Goal: Task Accomplishment & Management: Complete application form

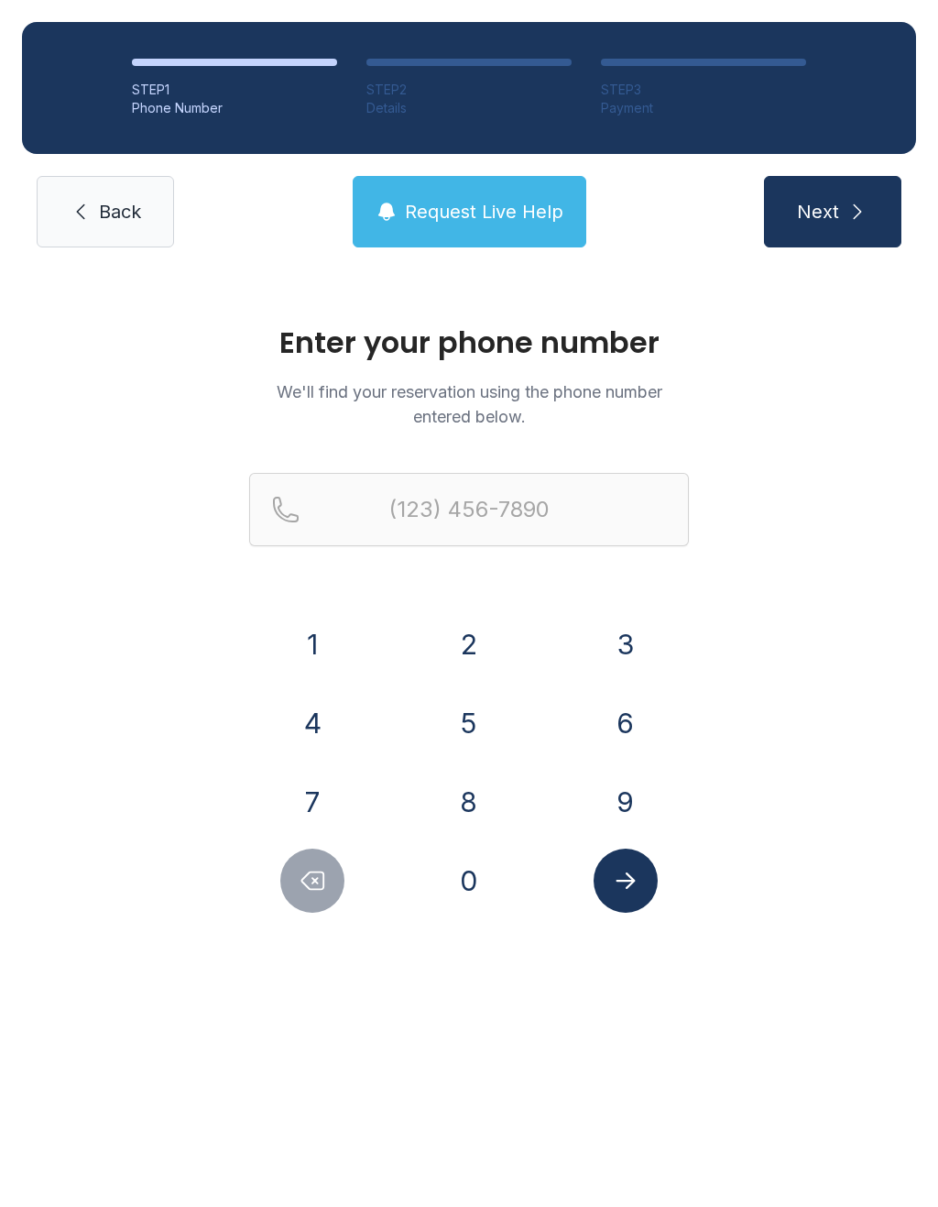
click at [477, 630] on button "2" at bounding box center [469, 644] width 64 height 64
click at [467, 717] on button "5" at bounding box center [469, 723] width 64 height 64
click at [627, 739] on button "6" at bounding box center [626, 723] width 64 height 64
click at [516, 788] on div "8" at bounding box center [469, 802] width 127 height 64
click at [321, 632] on button "1" at bounding box center [312, 644] width 64 height 64
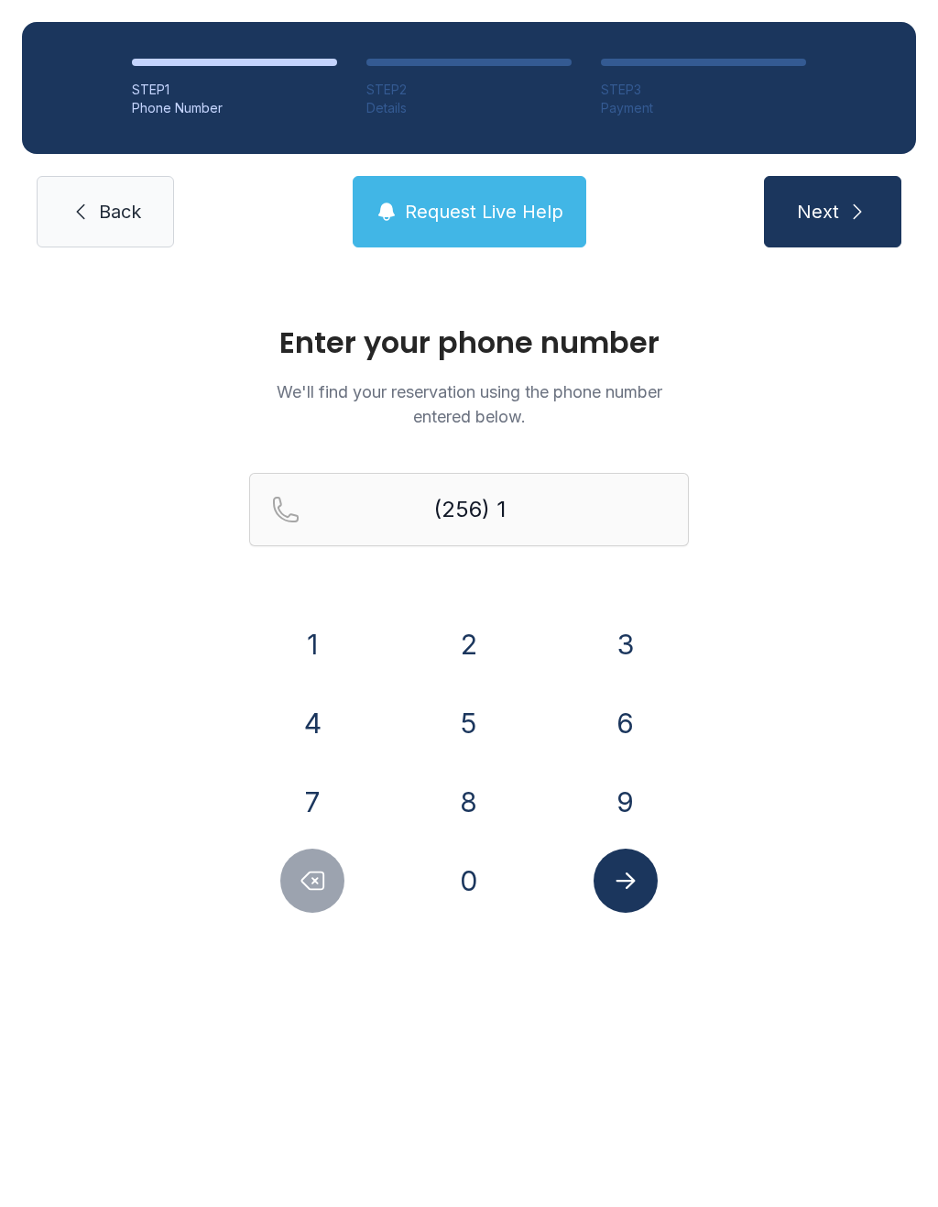
click at [313, 882] on icon "Delete number" at bounding box center [313, 880] width 22 height 17
click at [480, 811] on button "8" at bounding box center [469, 802] width 64 height 64
click at [291, 629] on button "1" at bounding box center [312, 644] width 64 height 64
click at [474, 876] on button "0" at bounding box center [469, 881] width 64 height 64
click at [629, 702] on button "6" at bounding box center [626, 723] width 64 height 64
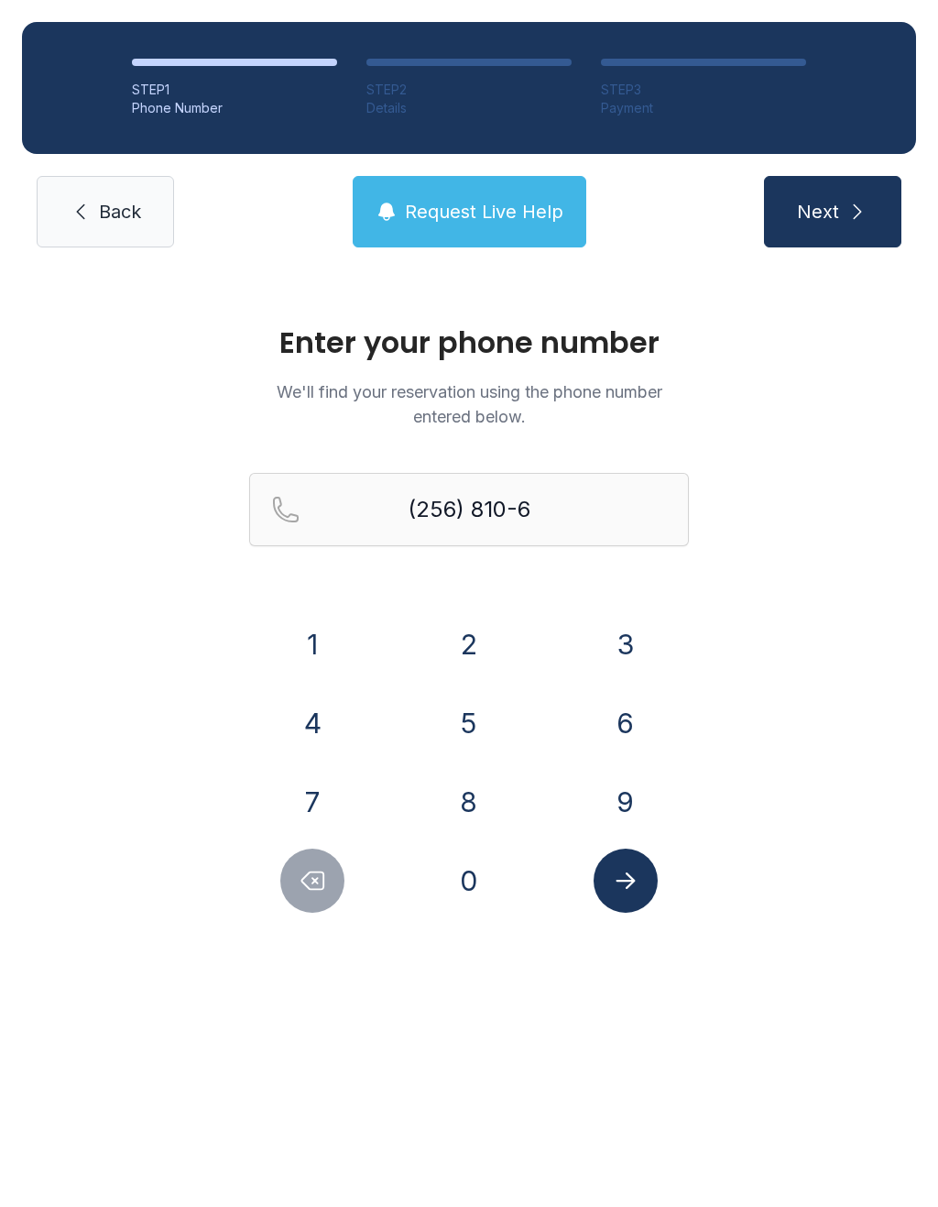
click at [631, 784] on button "9" at bounding box center [626, 802] width 64 height 64
click at [485, 713] on button "5" at bounding box center [469, 723] width 64 height 64
click at [482, 896] on button "0" at bounding box center [469, 881] width 64 height 64
type input "[PHONE_NUMBER]"
click at [628, 889] on icon "Submit lookup form" at bounding box center [625, 880] width 27 height 27
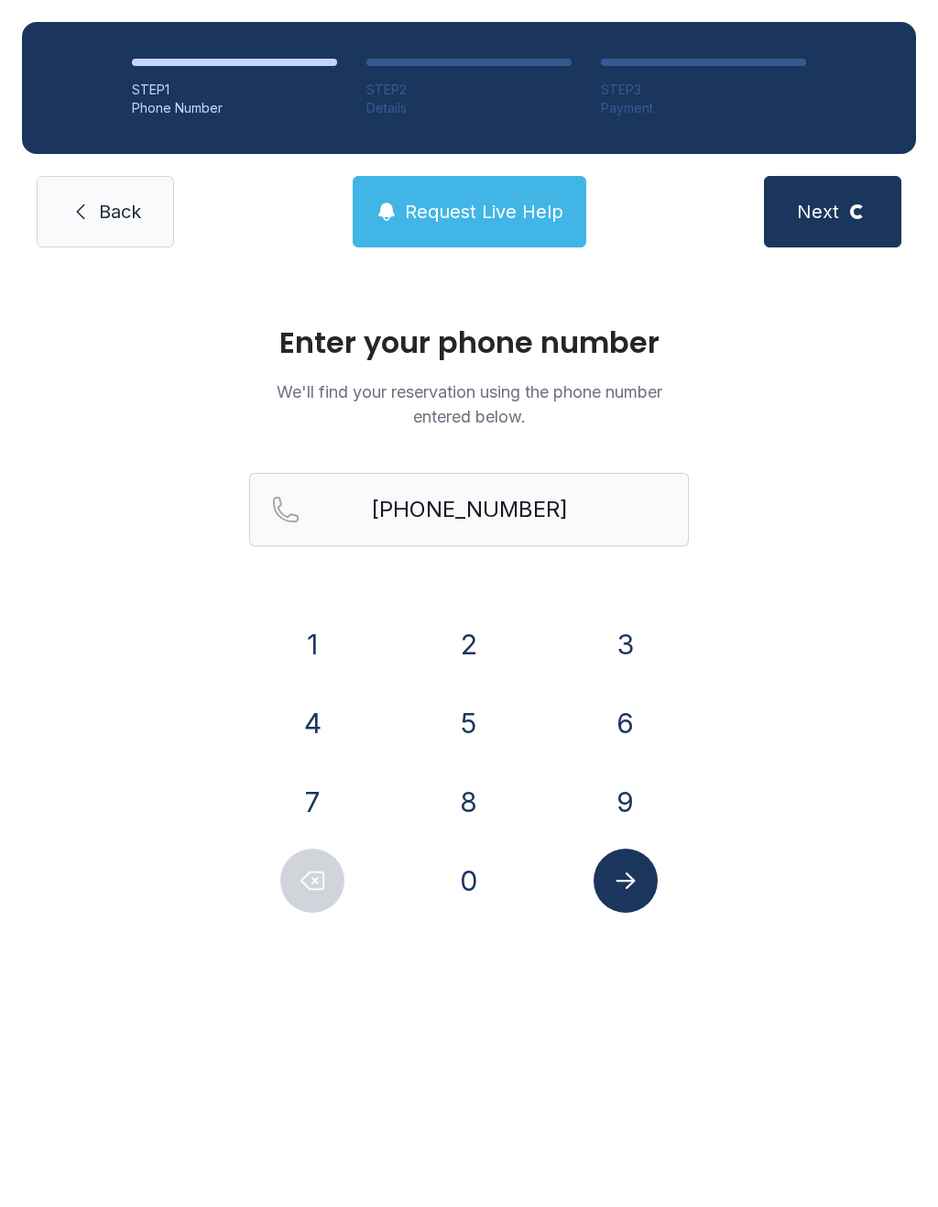
select select "**"
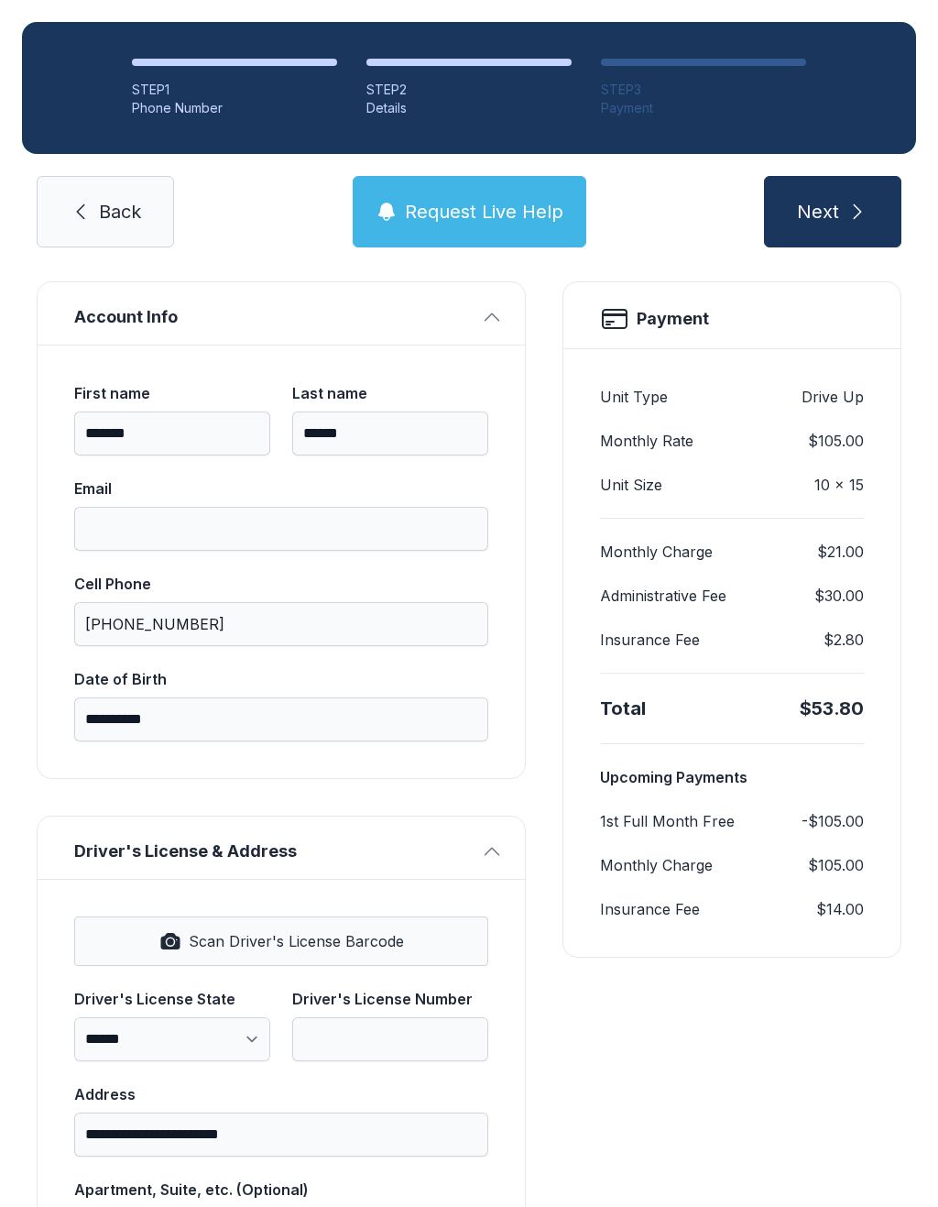
scroll to position [150, 0]
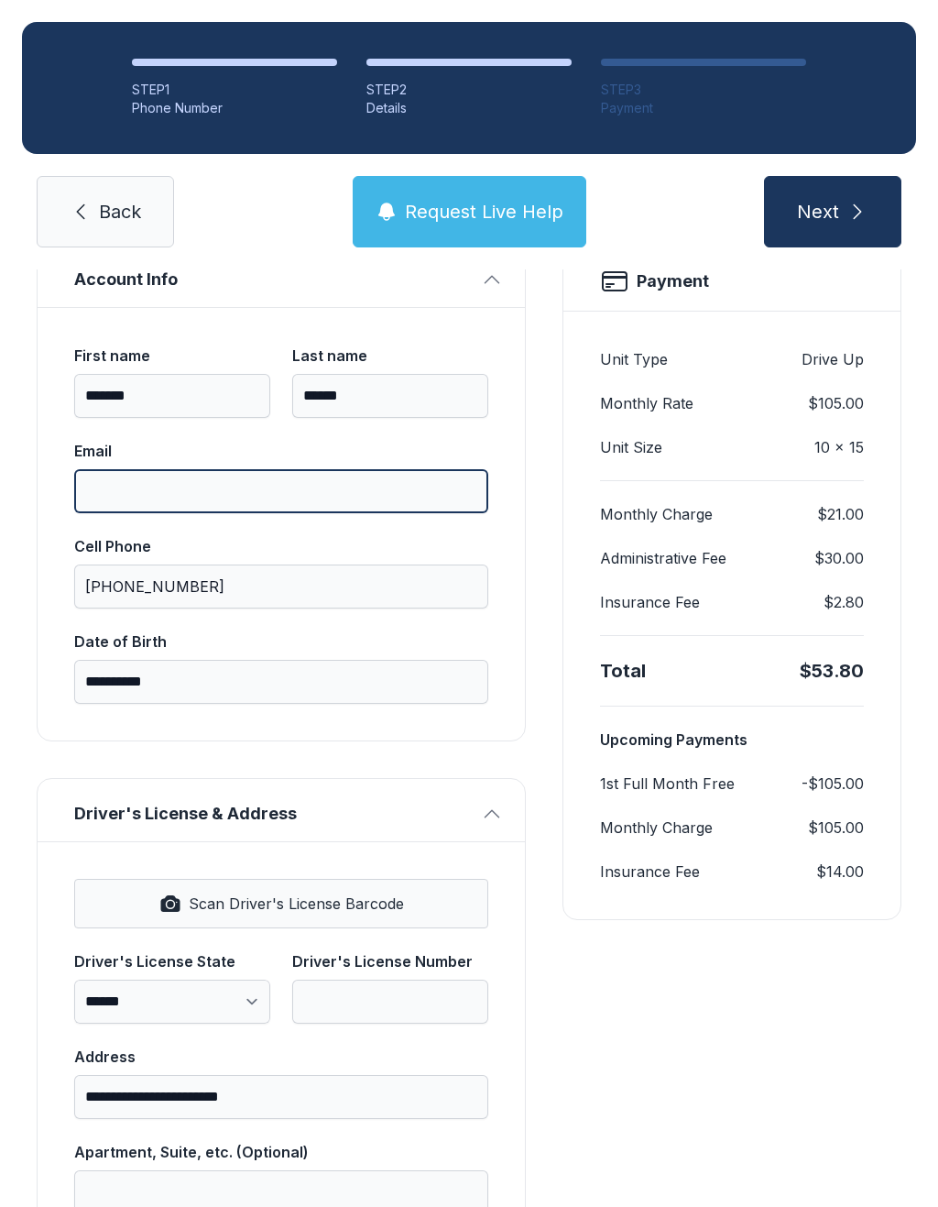
click at [212, 491] on input "Email" at bounding box center [281, 491] width 414 height 44
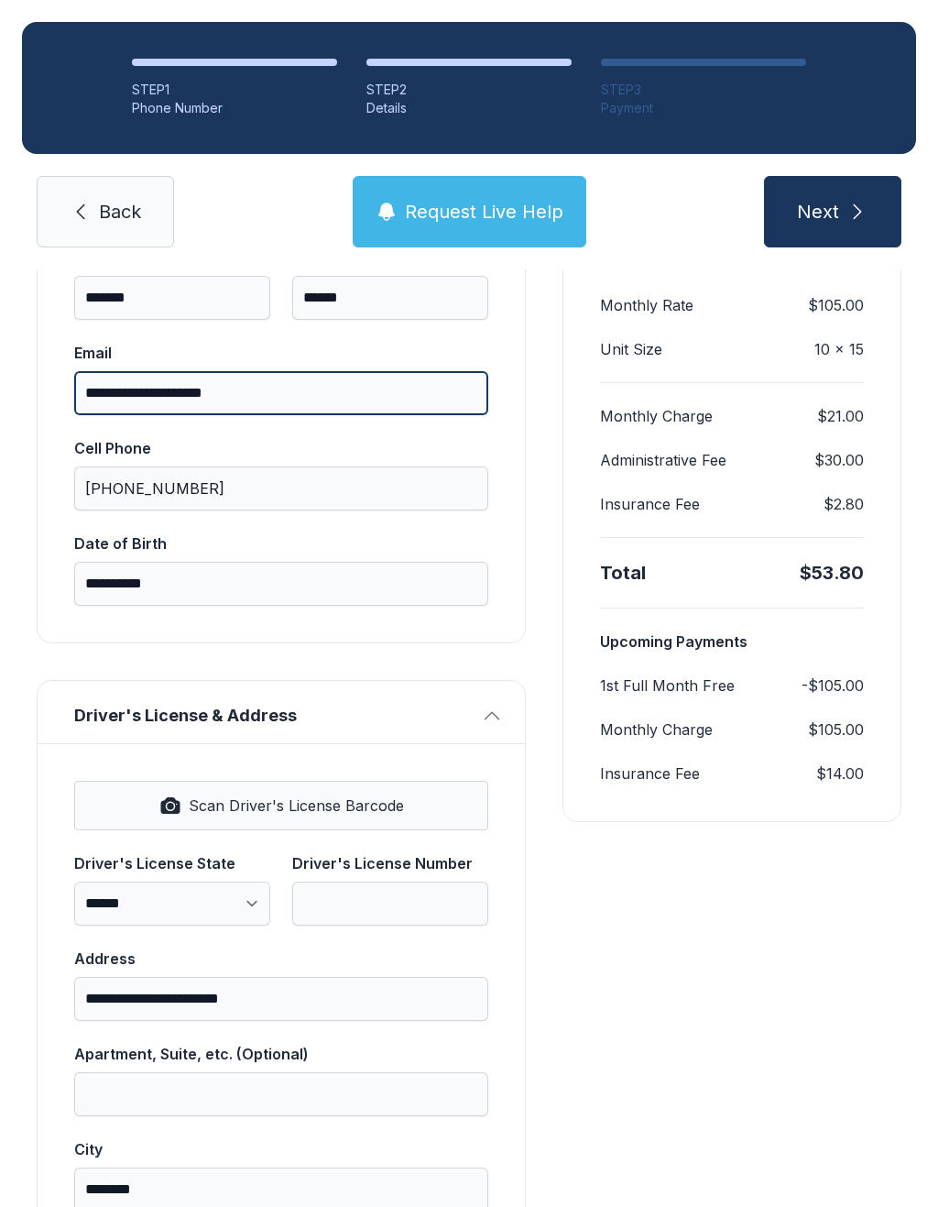
scroll to position [268, 0]
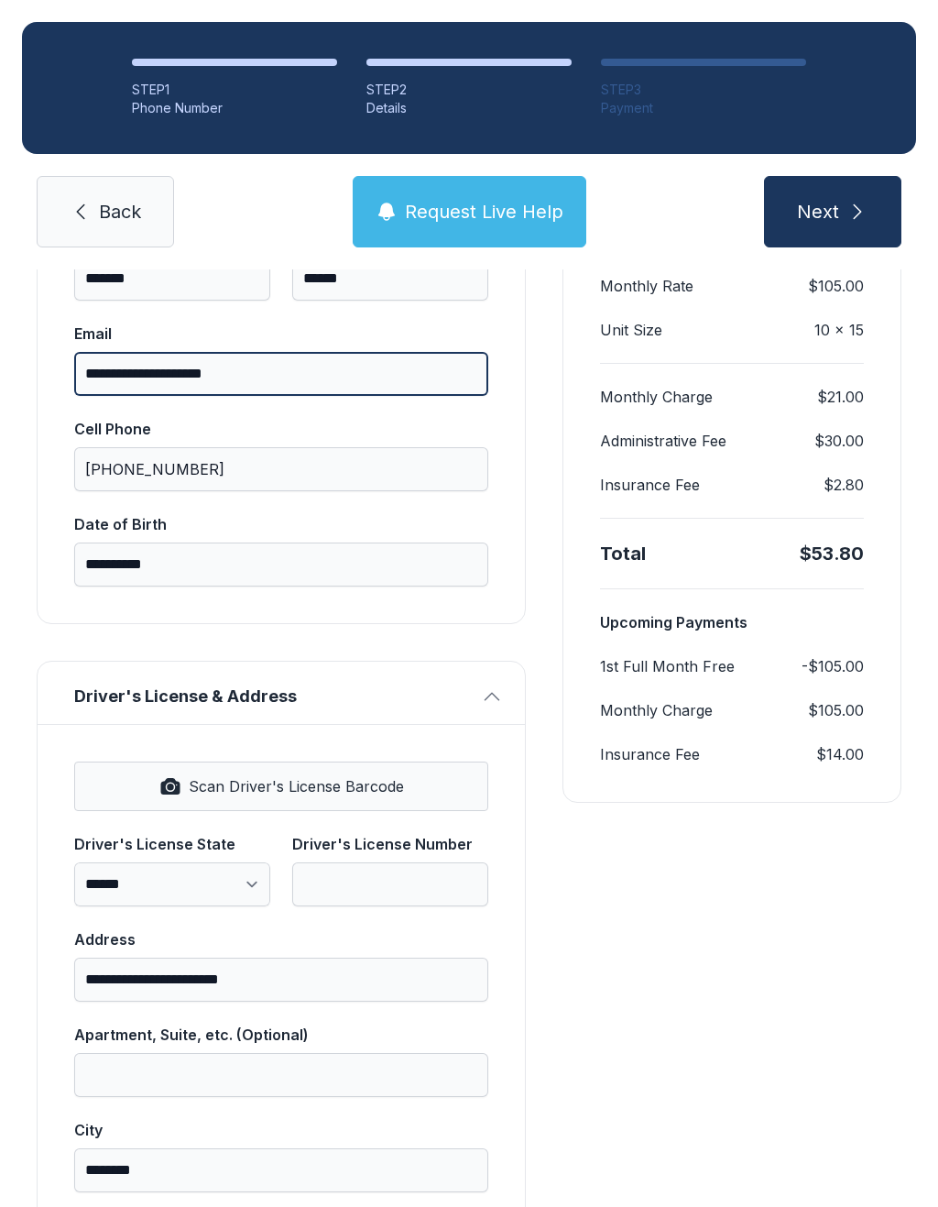
type input "**********"
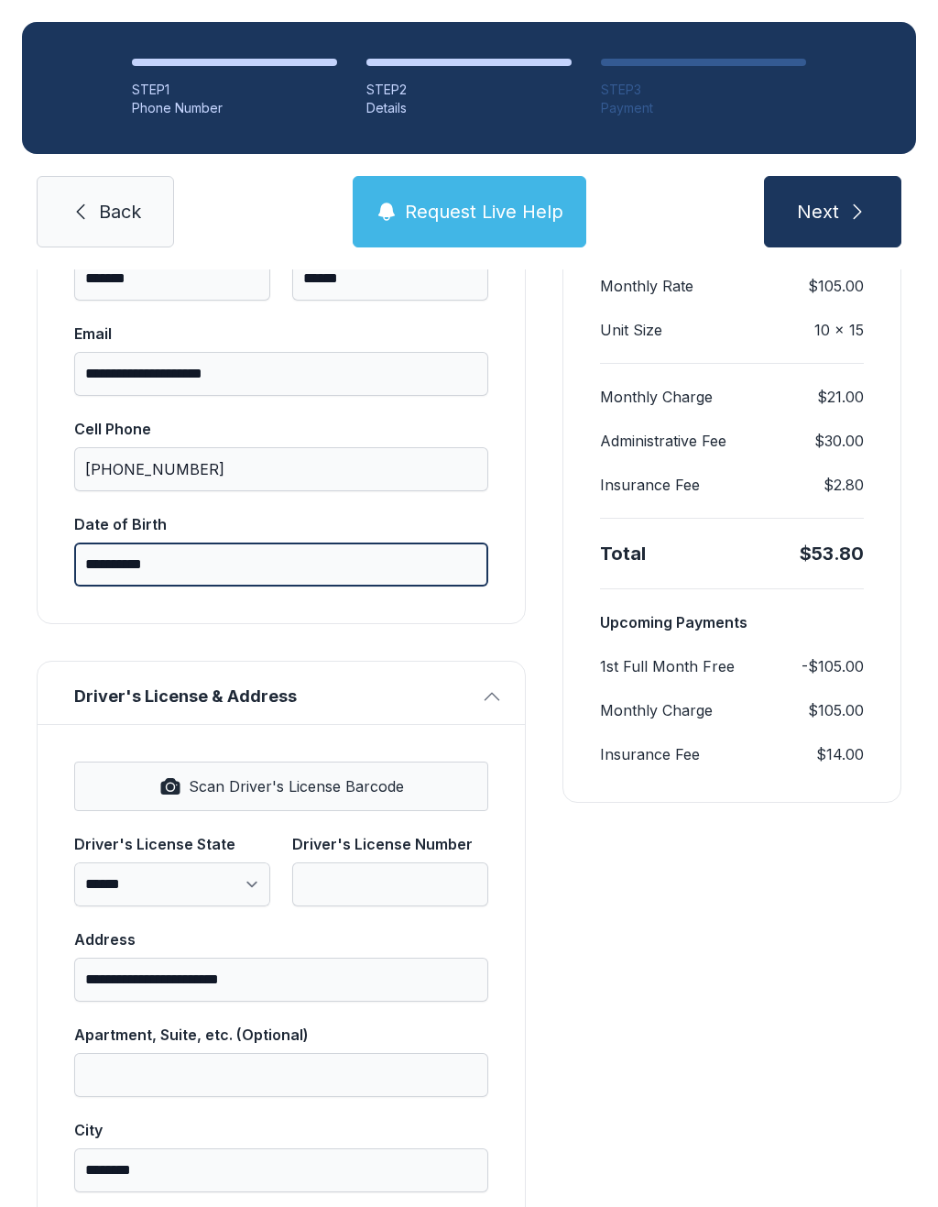
click at [293, 563] on input "**********" at bounding box center [281, 565] width 414 height 44
type input "*"
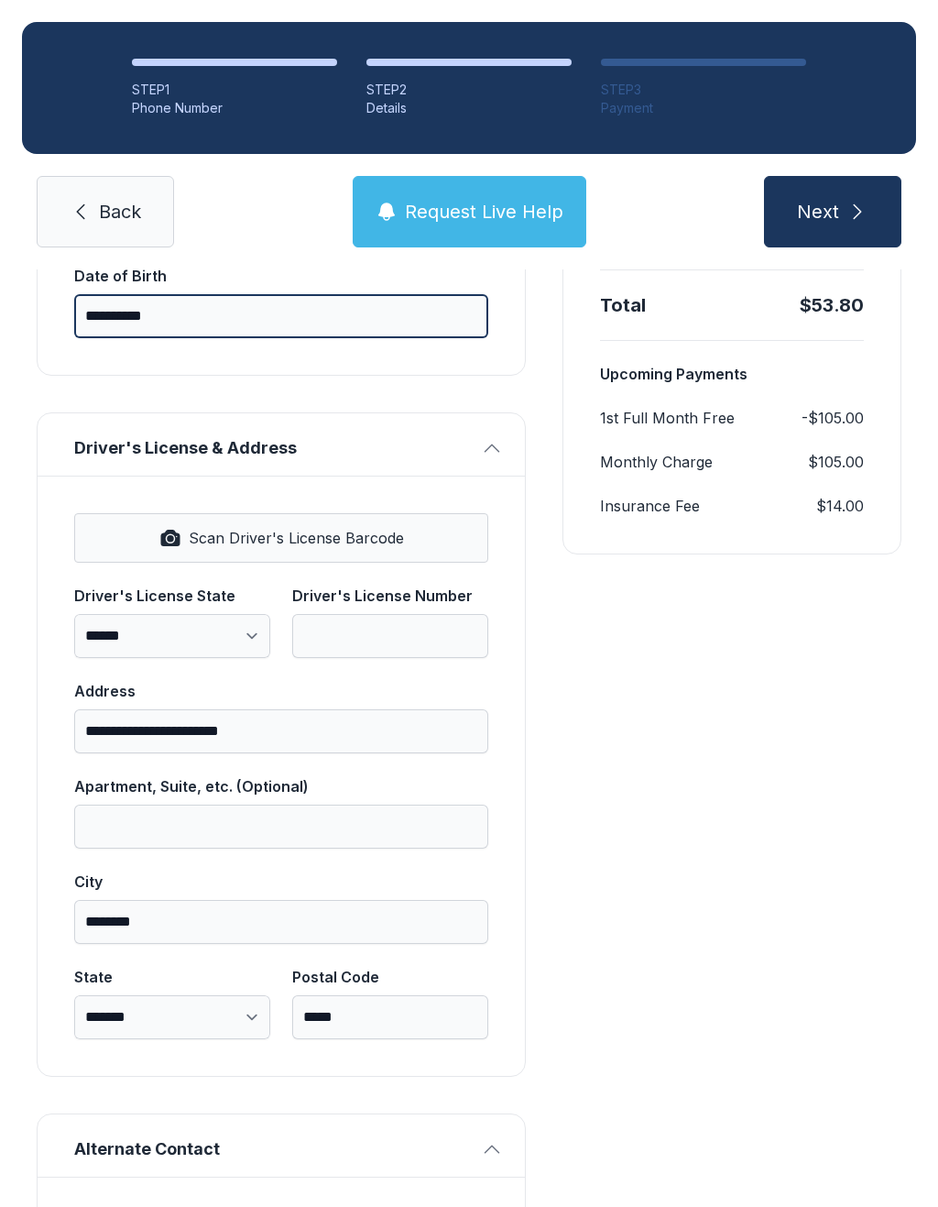
scroll to position [517, 0]
type input "**********"
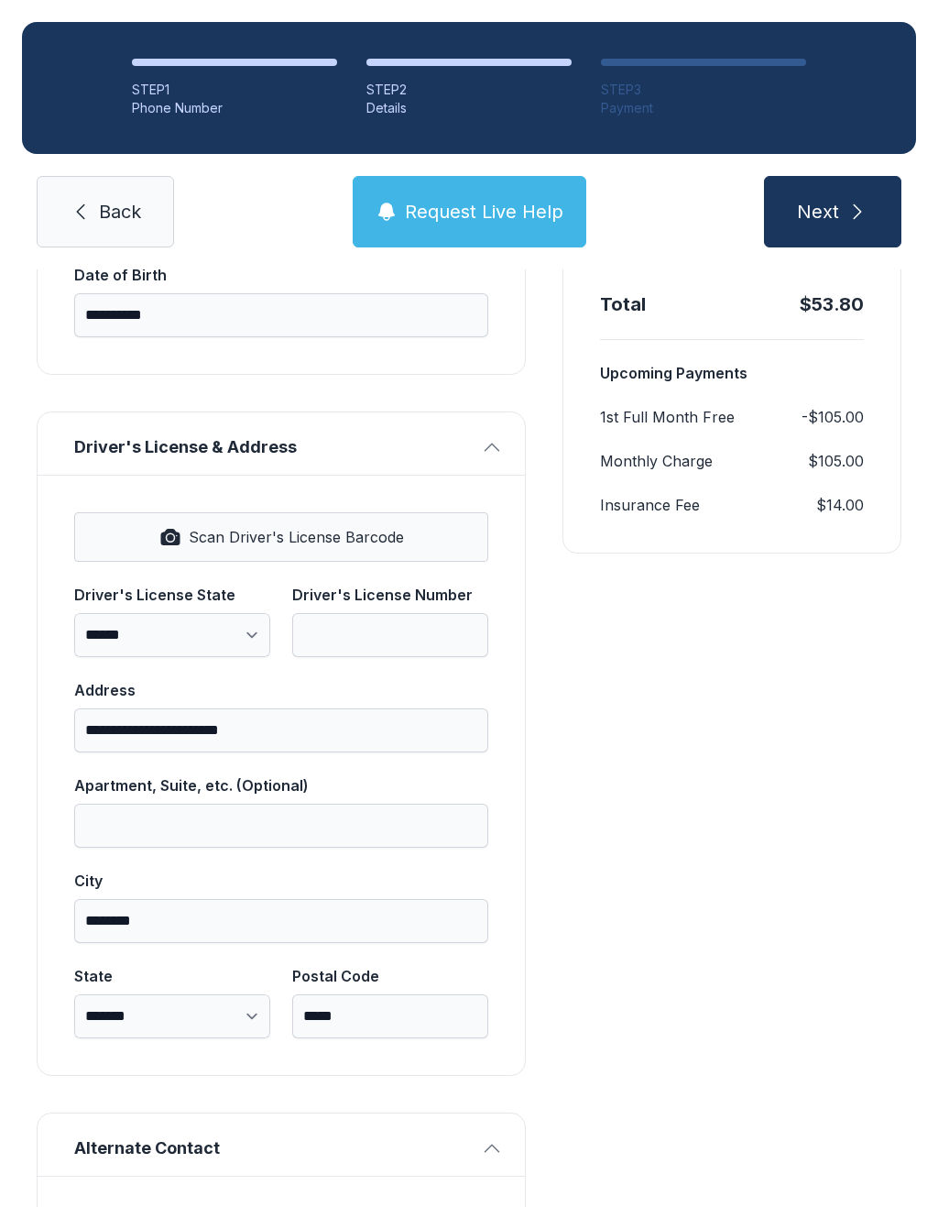
click at [254, 635] on select "**********" at bounding box center [172, 635] width 196 height 44
select select "**"
click at [386, 635] on input "Driver's License Number" at bounding box center [390, 635] width 196 height 44
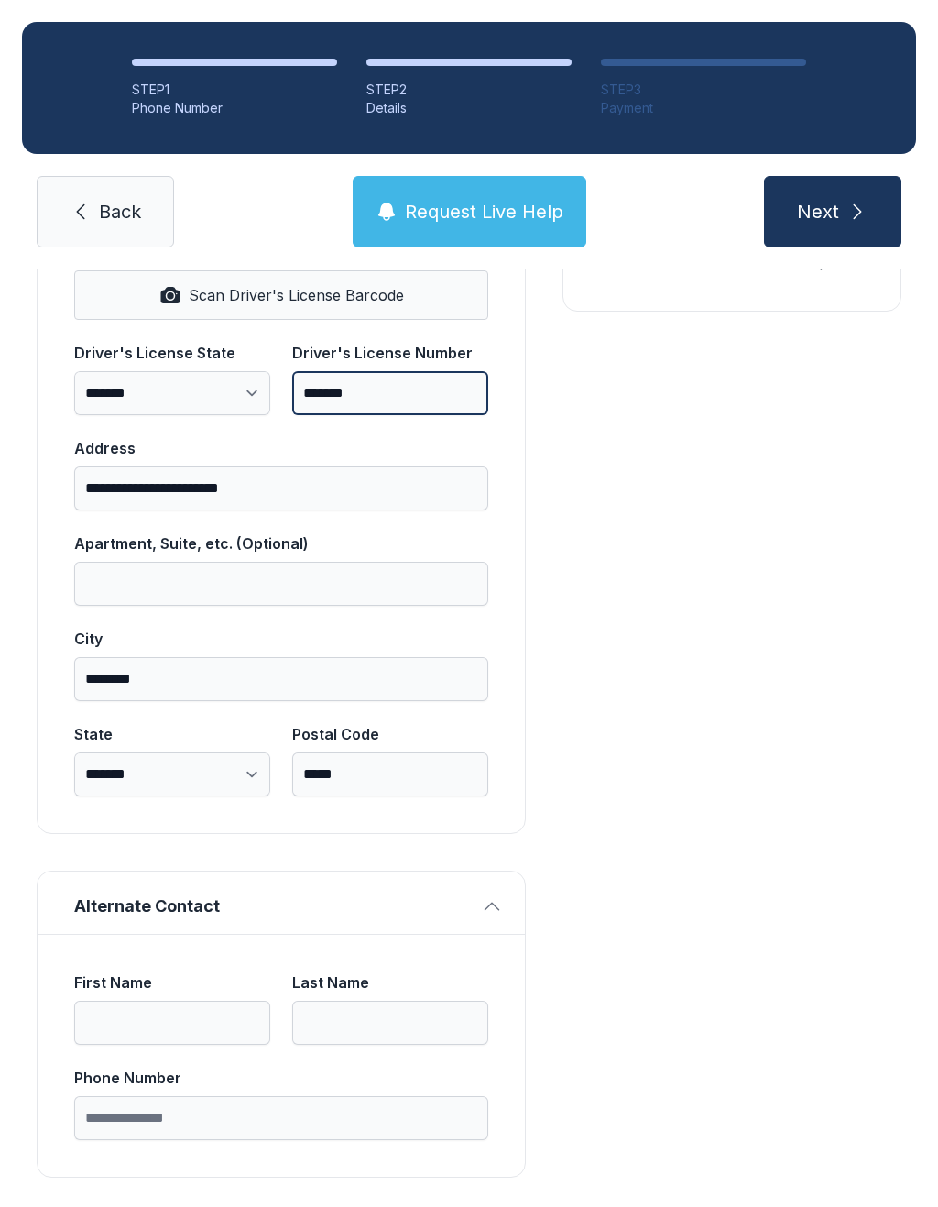
scroll to position [758, 0]
type input "*******"
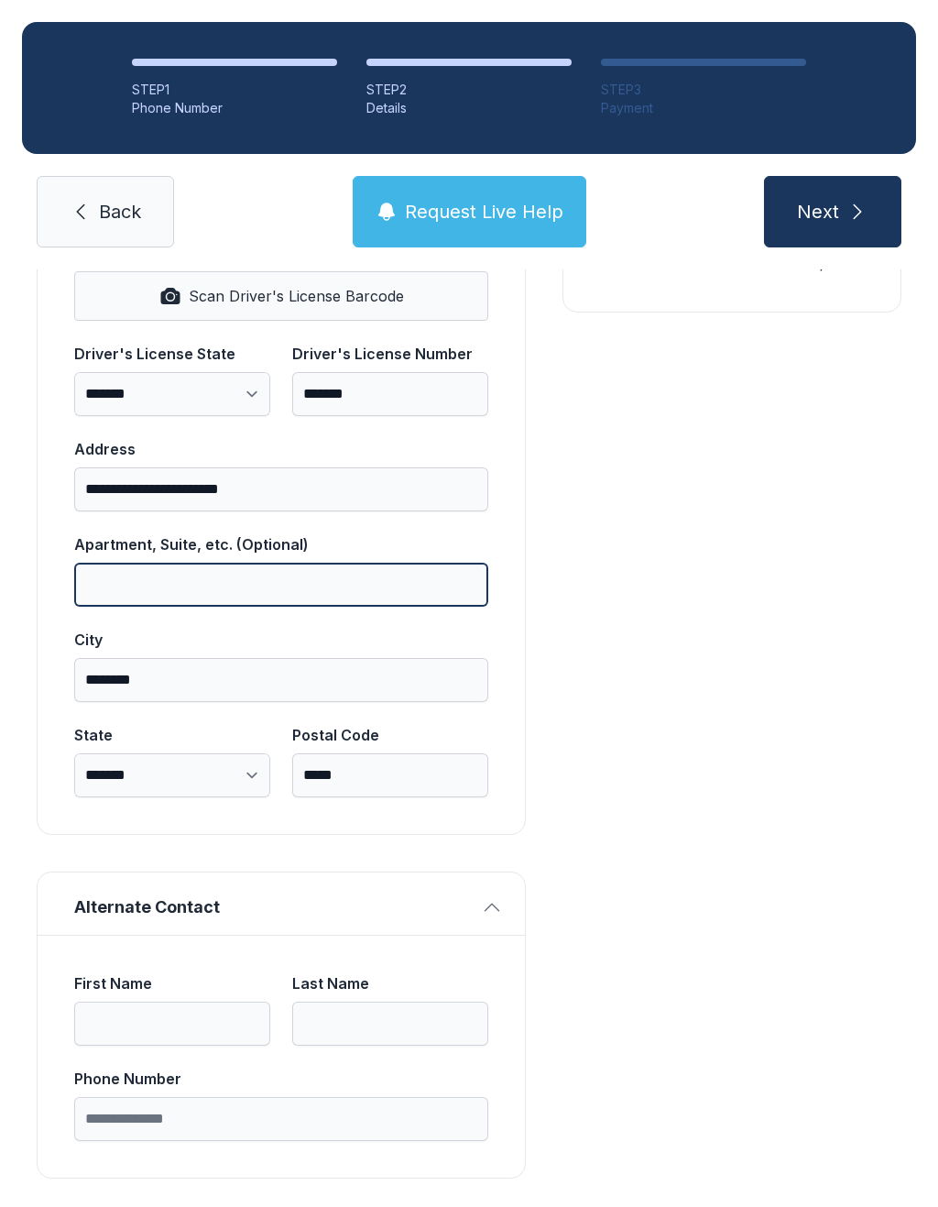
click at [184, 588] on input "Apartment, Suite, etc. (Optional)" at bounding box center [281, 585] width 414 height 44
type input "********"
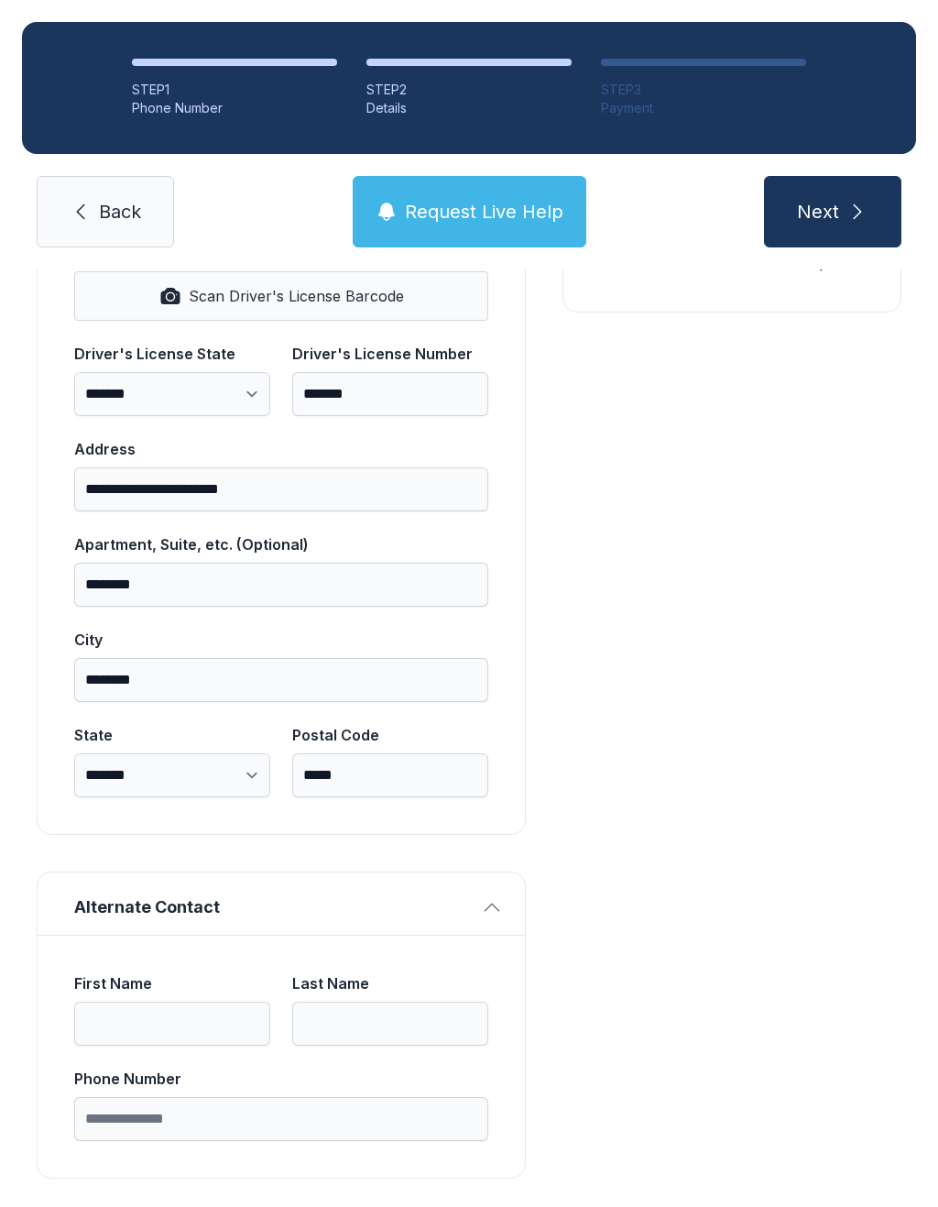
click at [595, 794] on div "Payment Unit Type Drive Up Monthly Rate $105.00 Unit Size 10 x 15 Monthly Charg…" at bounding box center [732, 407] width 339 height 1542
click at [186, 1015] on input "First Name" at bounding box center [172, 1024] width 196 height 44
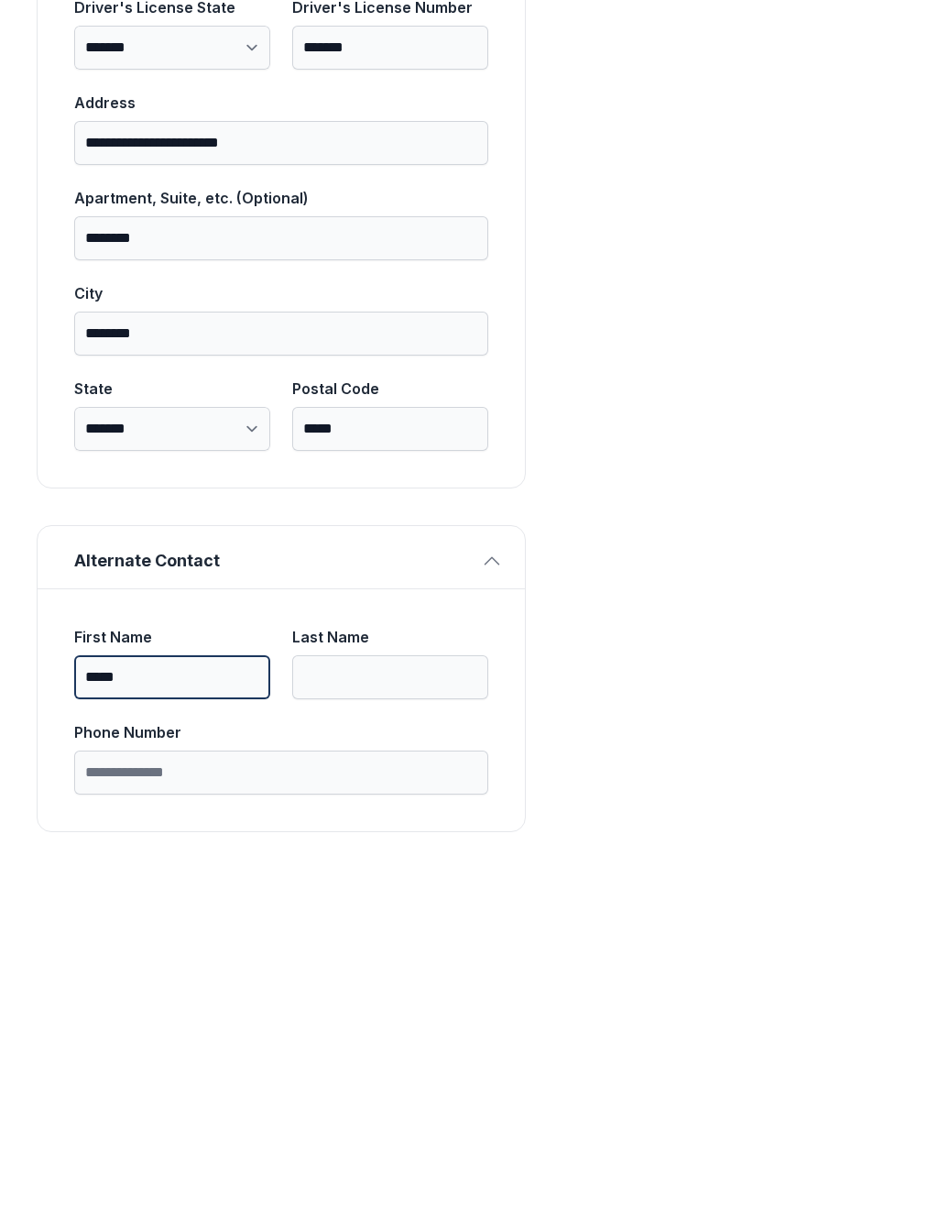
type input "*****"
click at [421, 1002] on input "Last Name" at bounding box center [390, 1024] width 196 height 44
type input "*******"
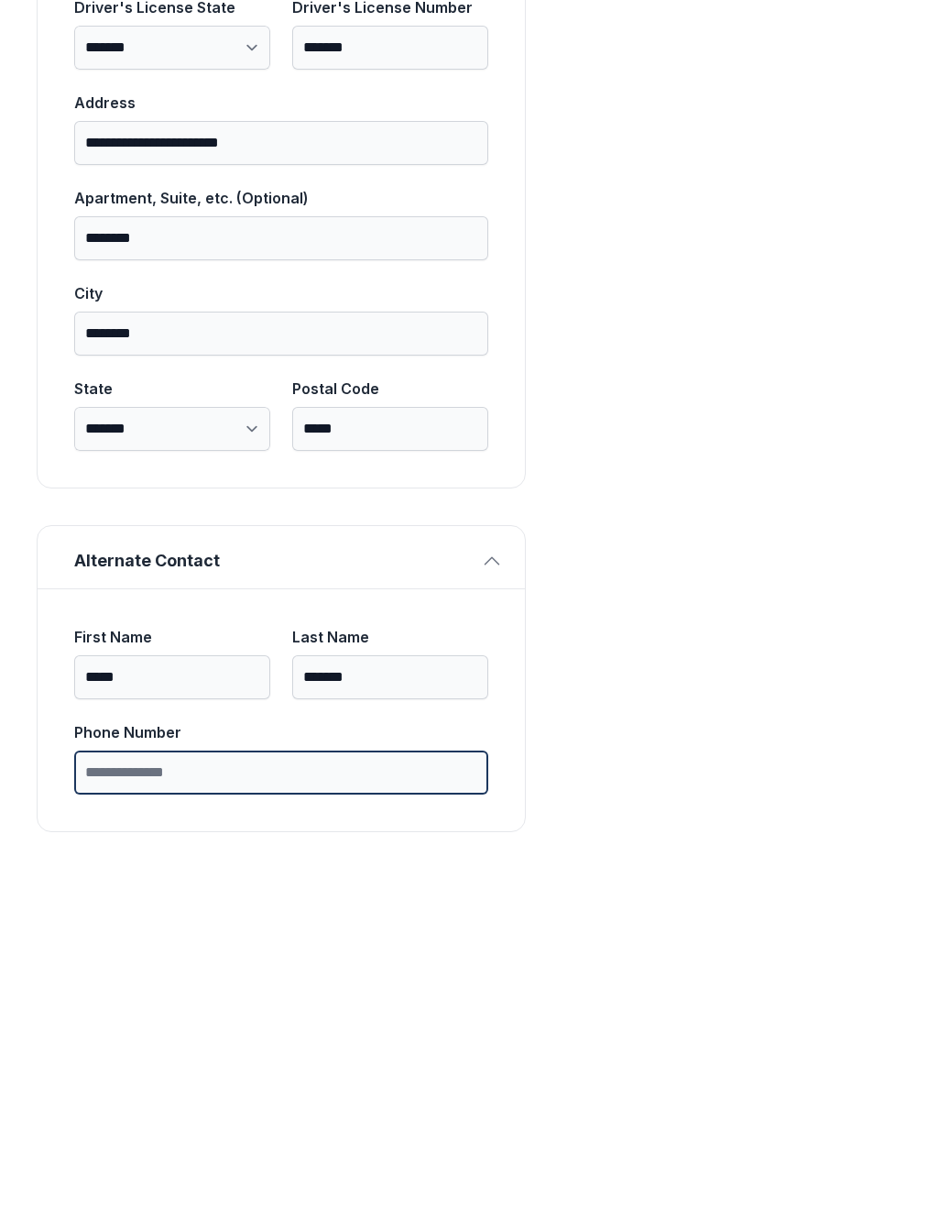
click at [284, 1097] on input "Phone Number" at bounding box center [281, 1119] width 414 height 44
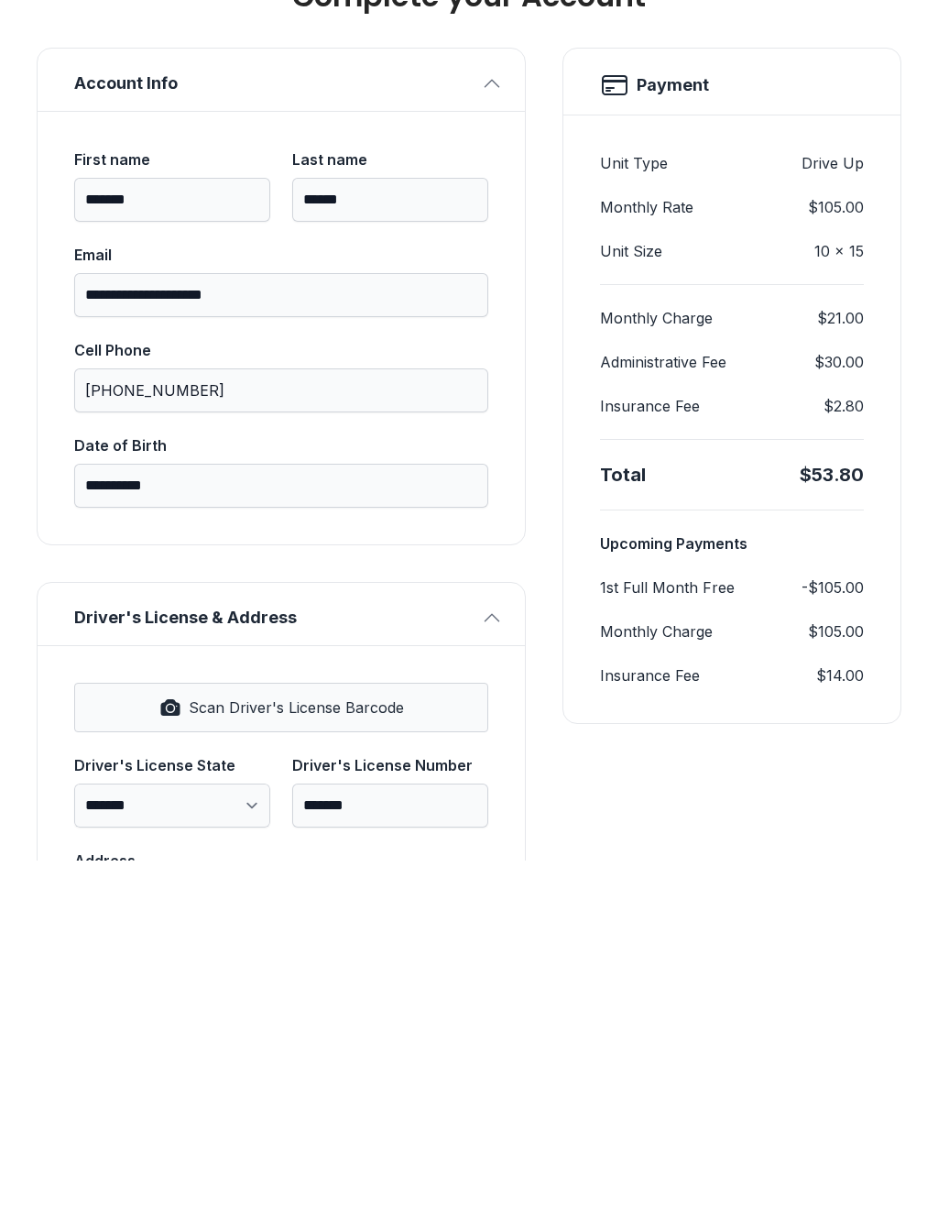
scroll to position [0, 0]
type input "**********"
click at [830, 782] on div "Payment Unit Type Drive Up Monthly Rate $105.00 Unit Size 10 x 15 Monthly Charg…" at bounding box center [732, 1165] width 339 height 1542
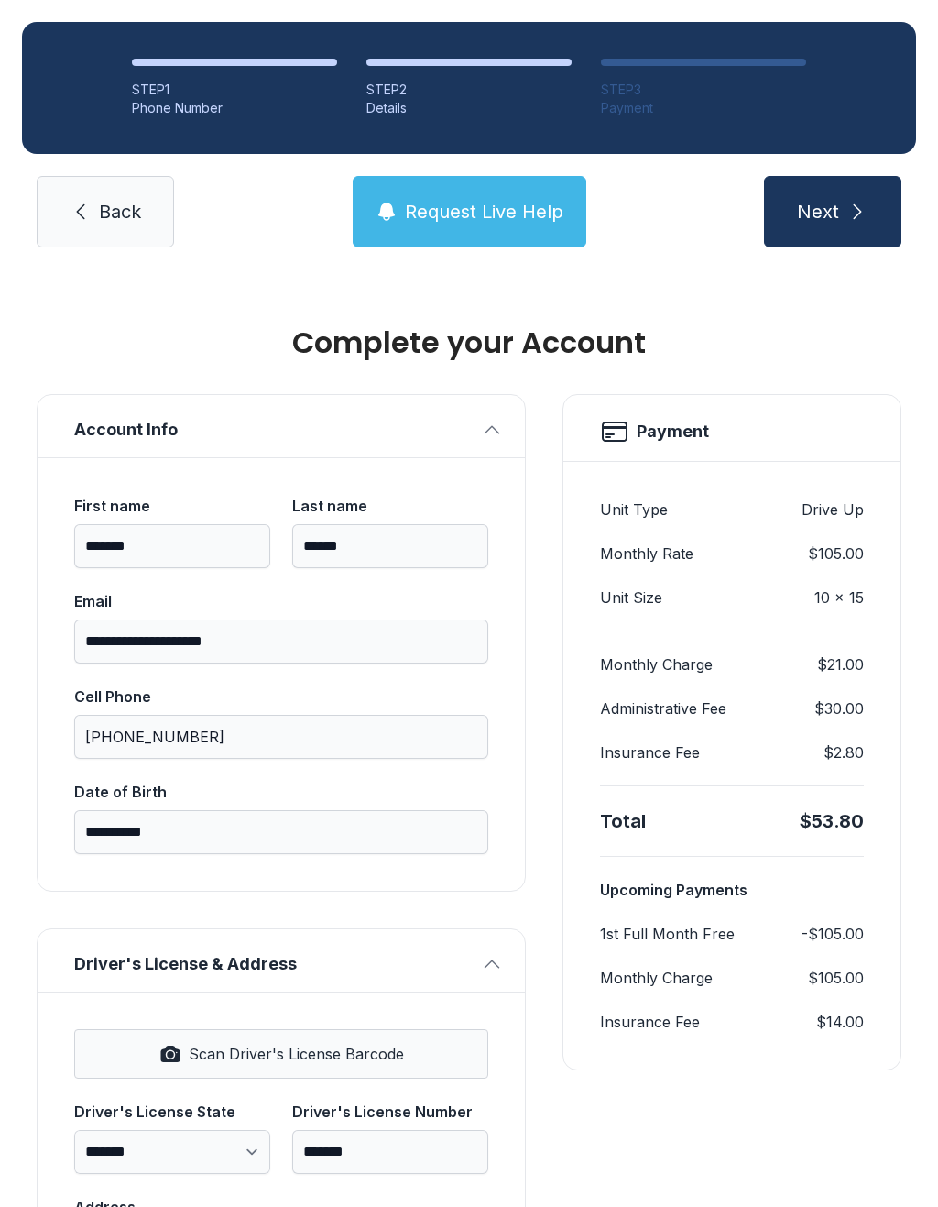
click at [852, 201] on icon "submit" at bounding box center [858, 212] width 22 height 22
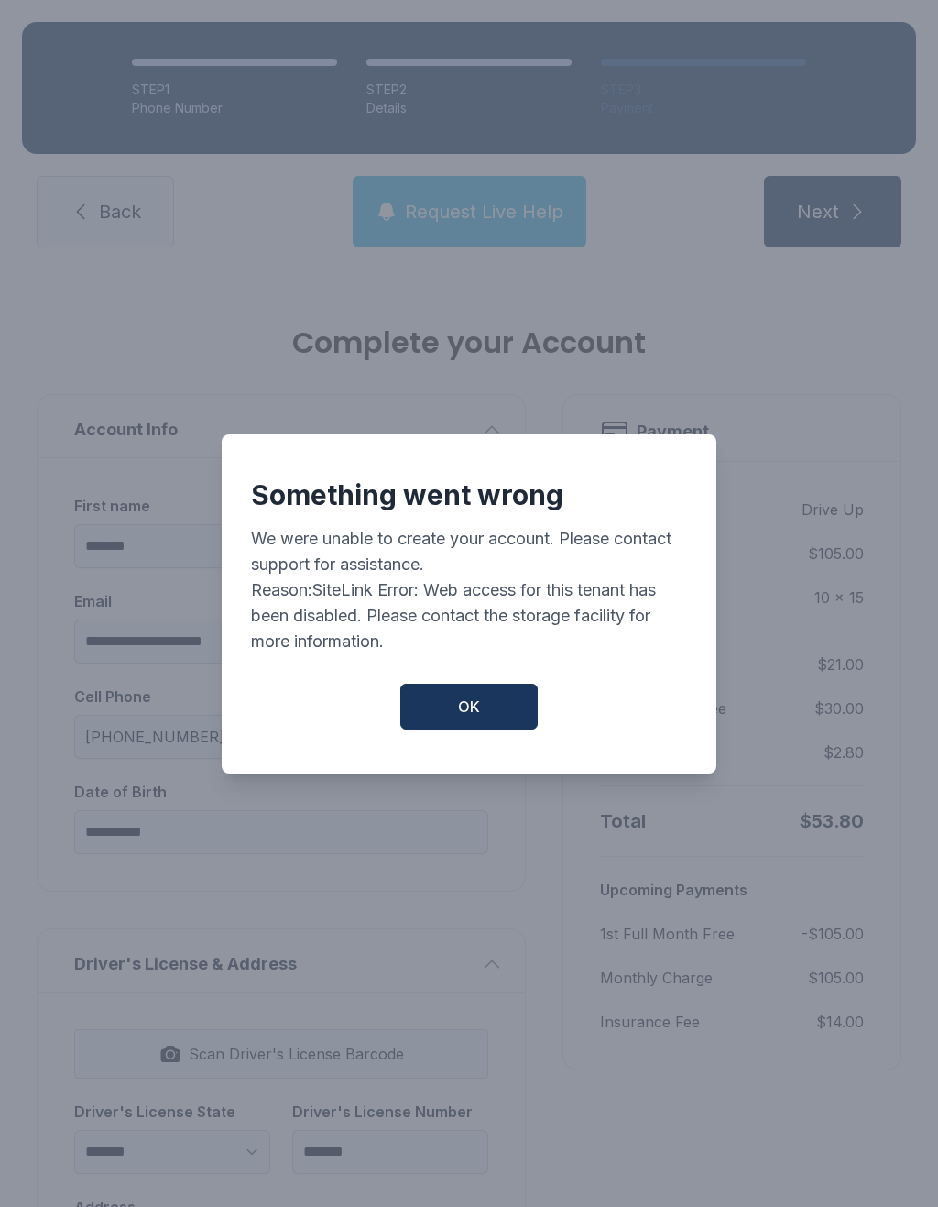
click at [495, 690] on button "OK" at bounding box center [468, 707] width 137 height 46
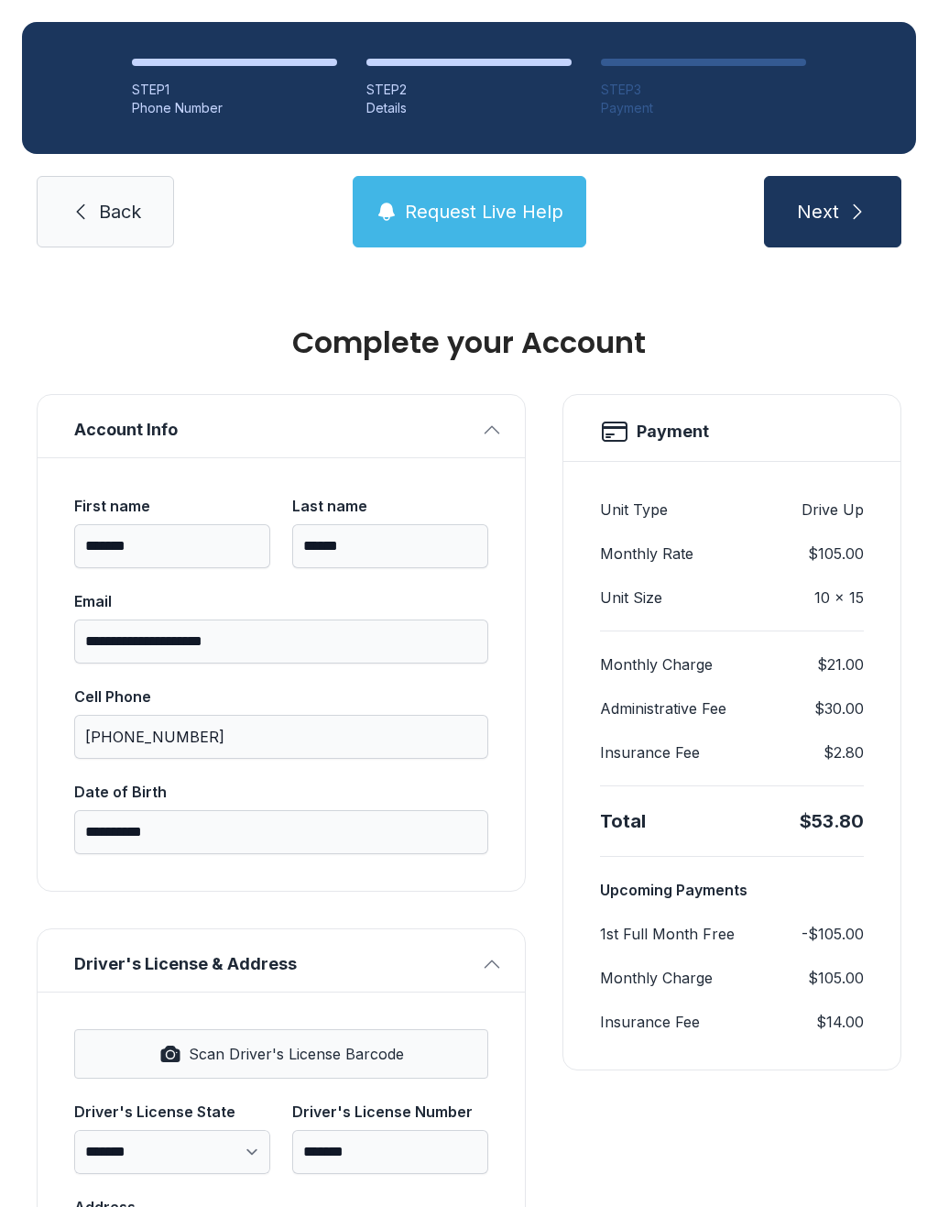
click at [534, 176] on button "Request Live Help" at bounding box center [470, 211] width 234 height 71
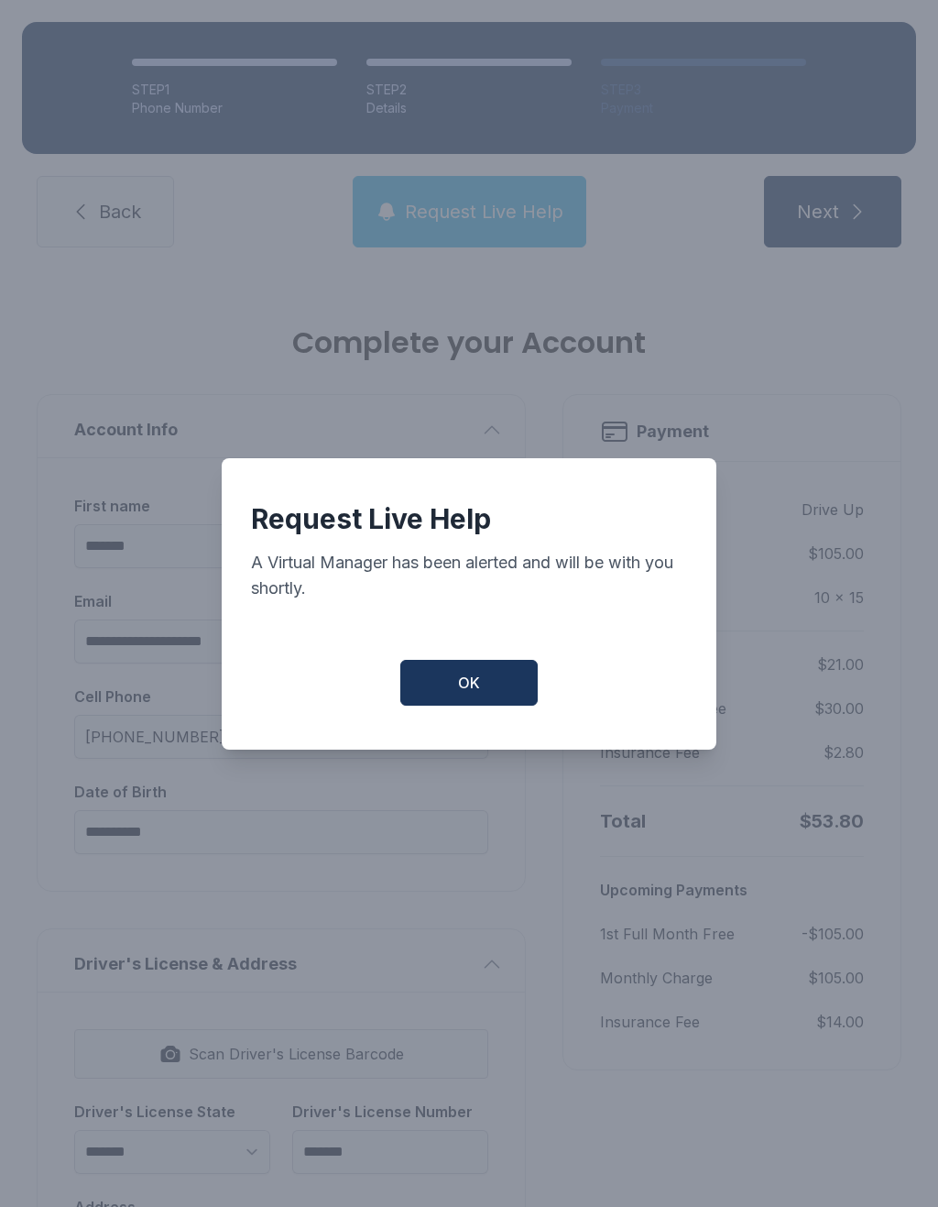
click at [515, 694] on button "OK" at bounding box center [468, 683] width 137 height 46
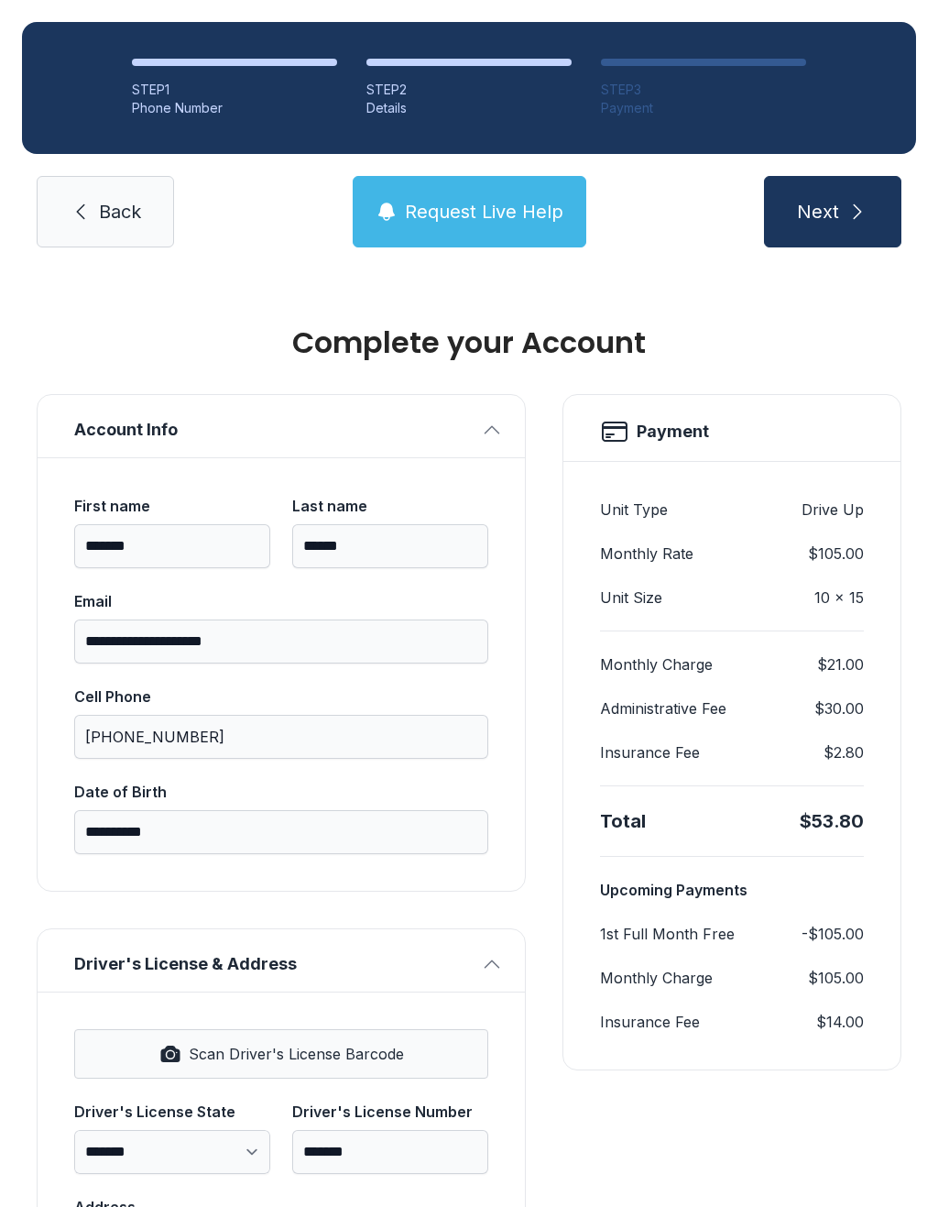
click at [821, 185] on button "Next" at bounding box center [832, 211] width 137 height 71
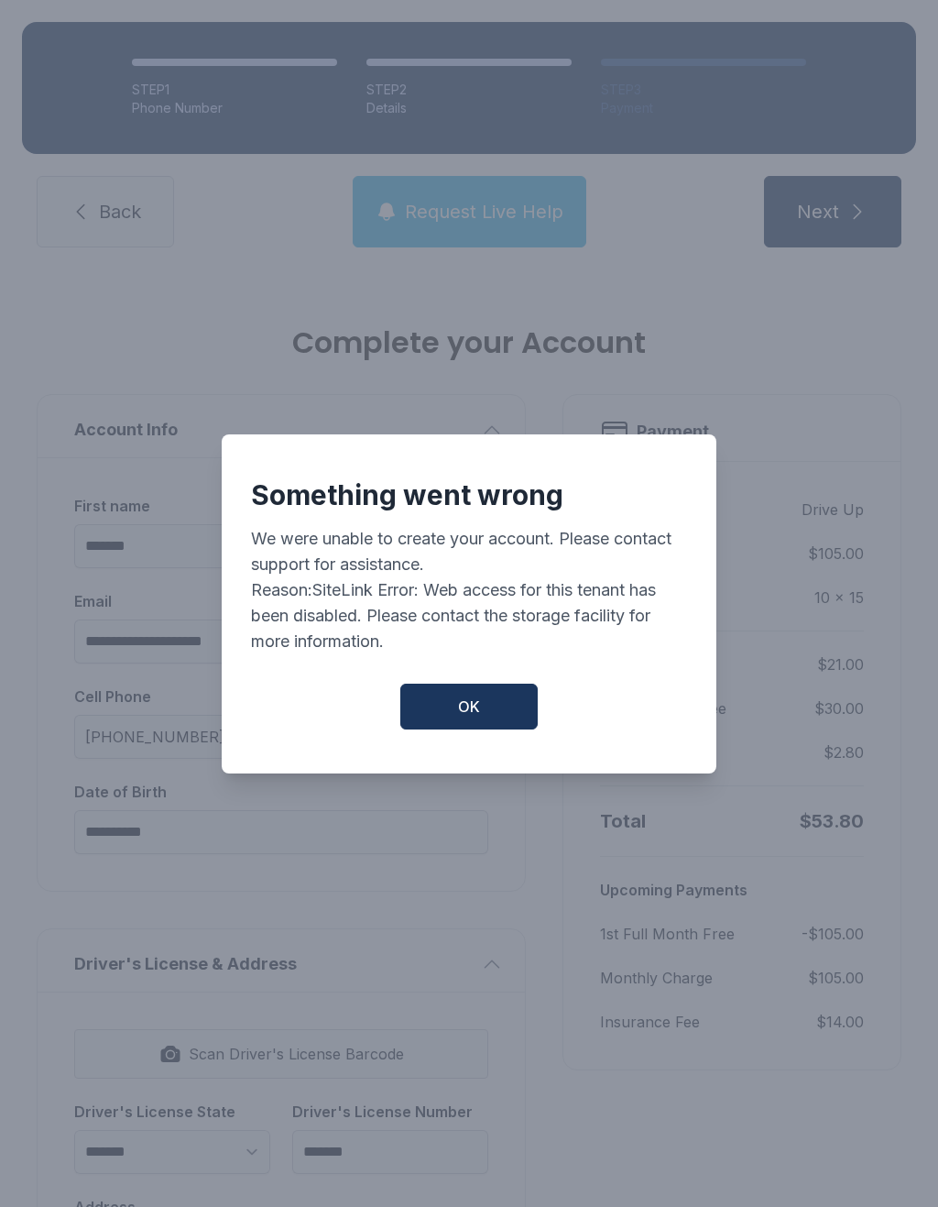
click at [449, 711] on button "OK" at bounding box center [468, 707] width 137 height 46
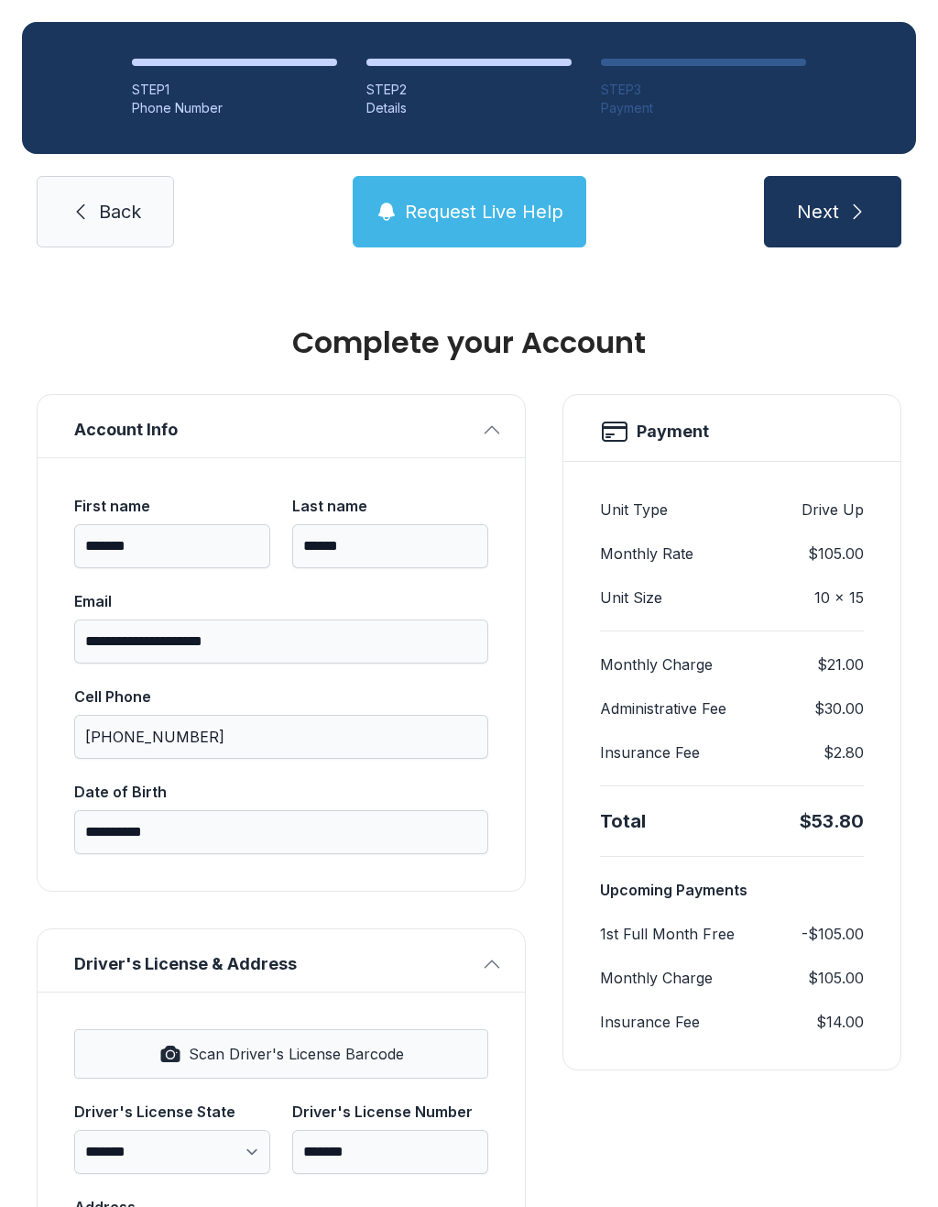
click at [100, 190] on link "Back" at bounding box center [105, 211] width 137 height 71
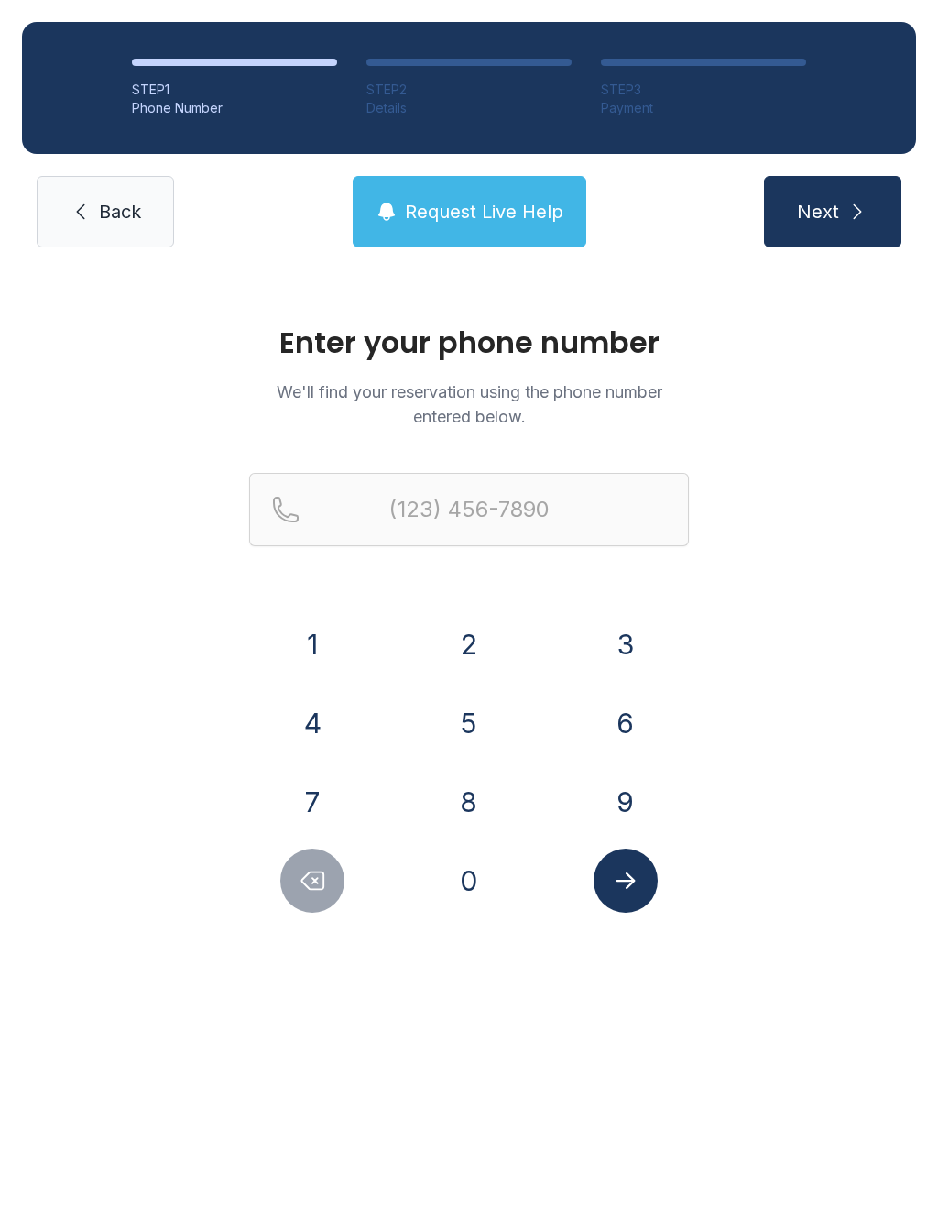
click at [86, 198] on link "Back" at bounding box center [105, 211] width 137 height 71
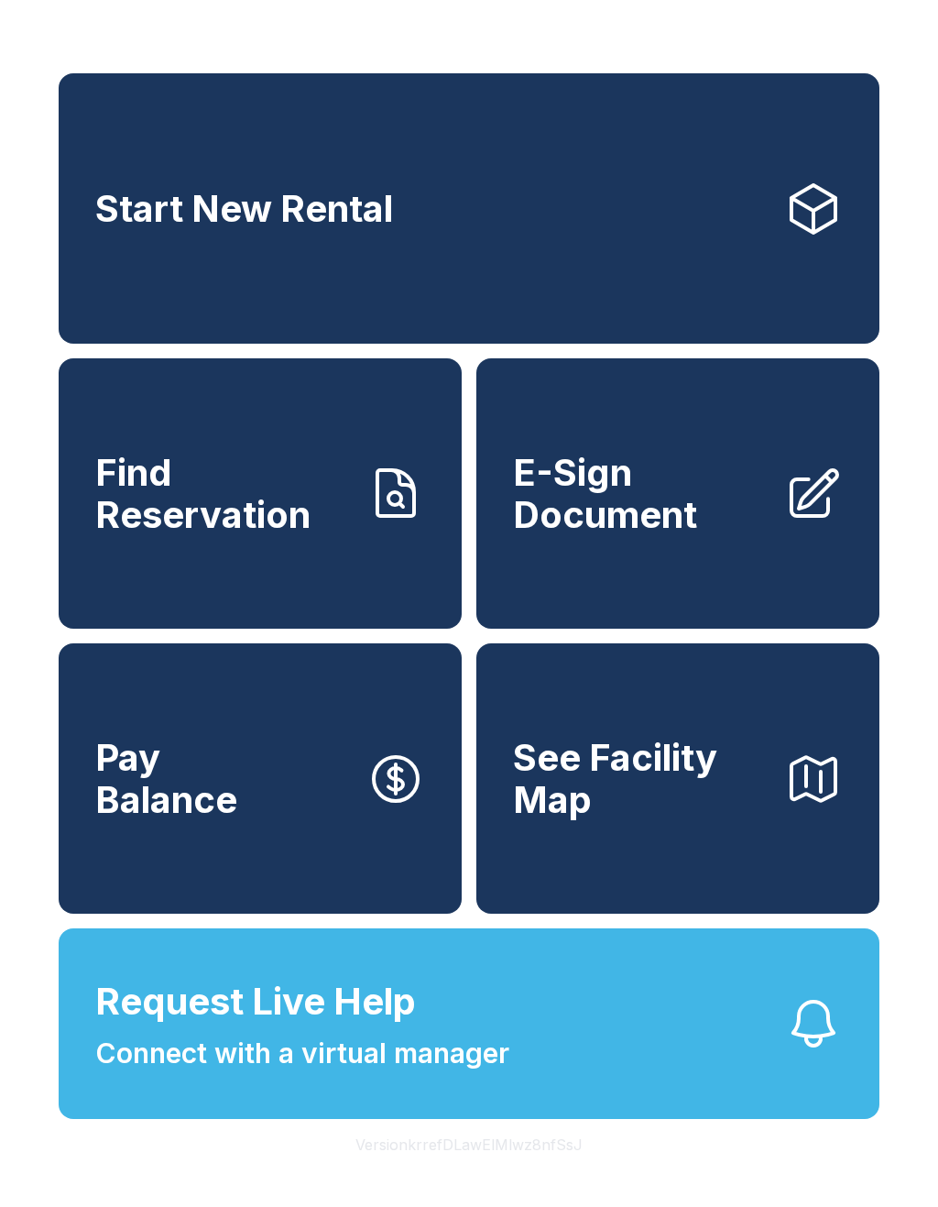
click at [225, 508] on span "Find Reservation" at bounding box center [223, 493] width 257 height 83
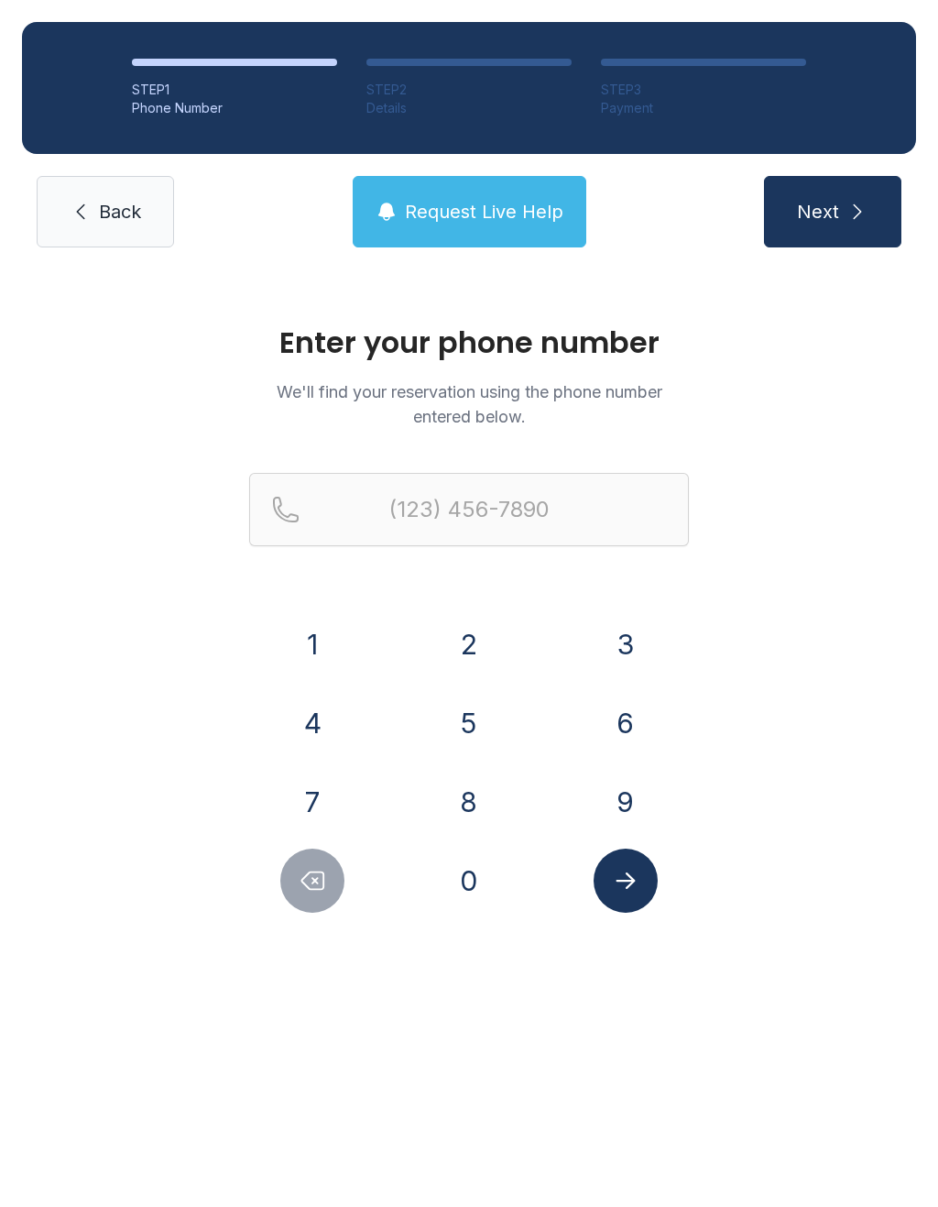
click at [829, 220] on span "Next" at bounding box center [818, 212] width 42 height 26
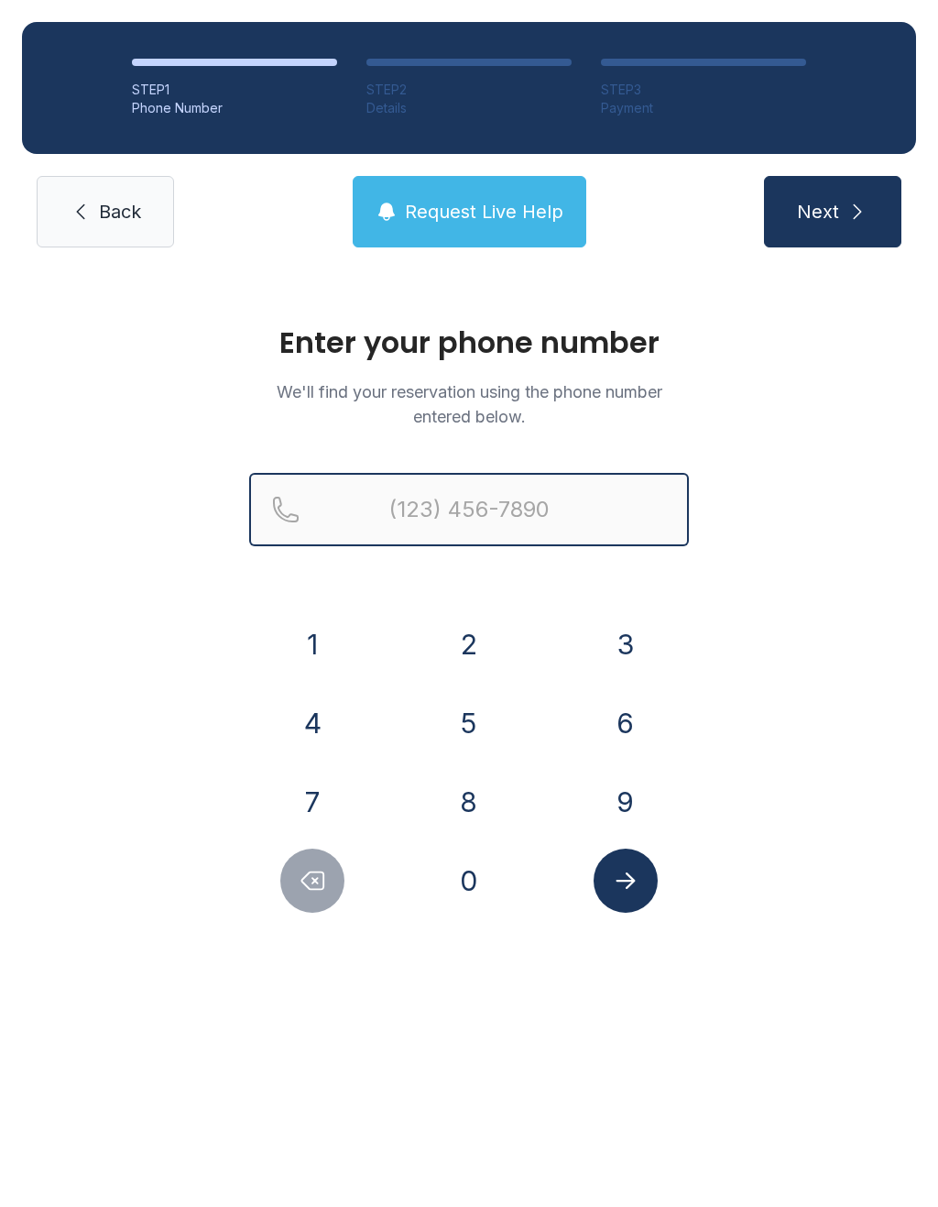
type input "("
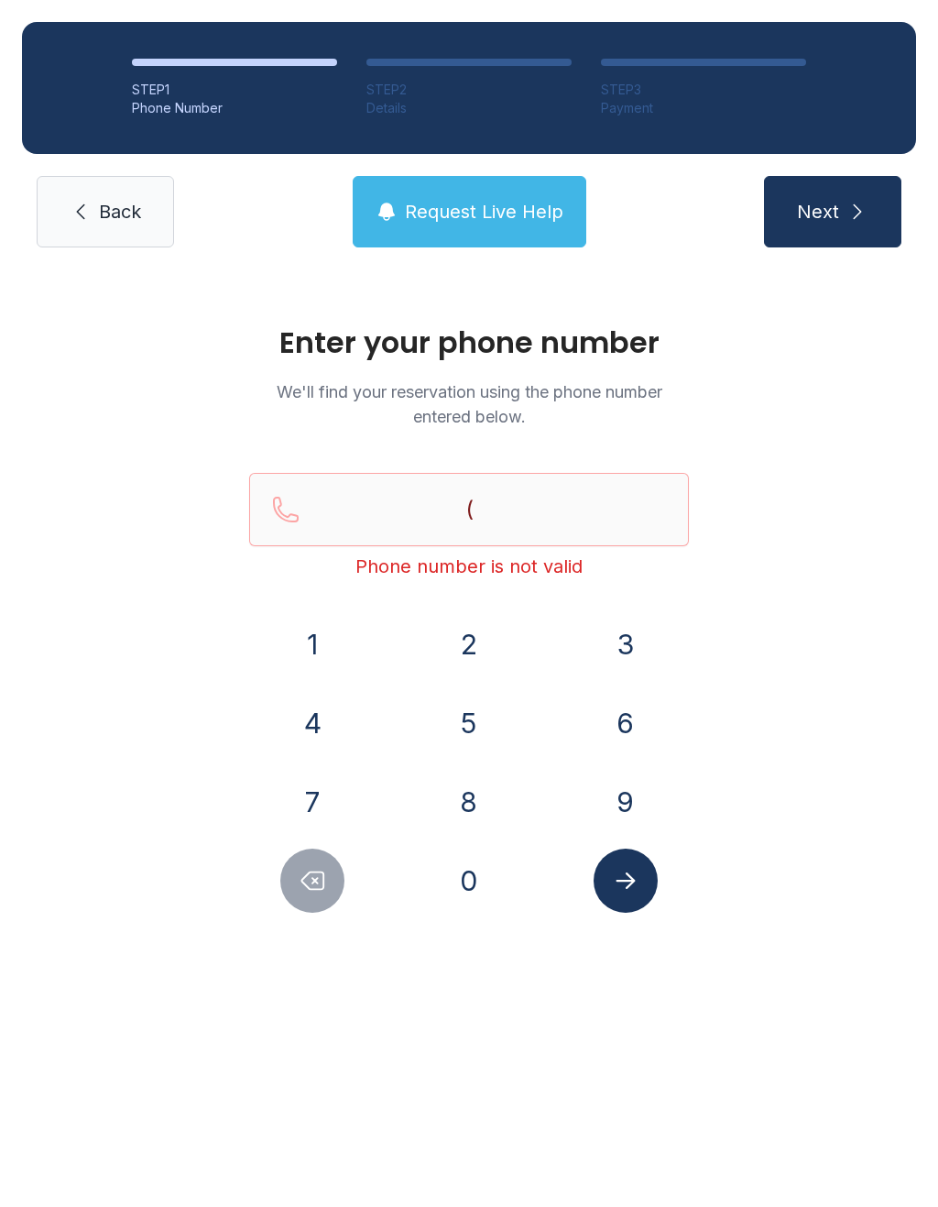
click at [93, 225] on link "Back" at bounding box center [105, 211] width 137 height 71
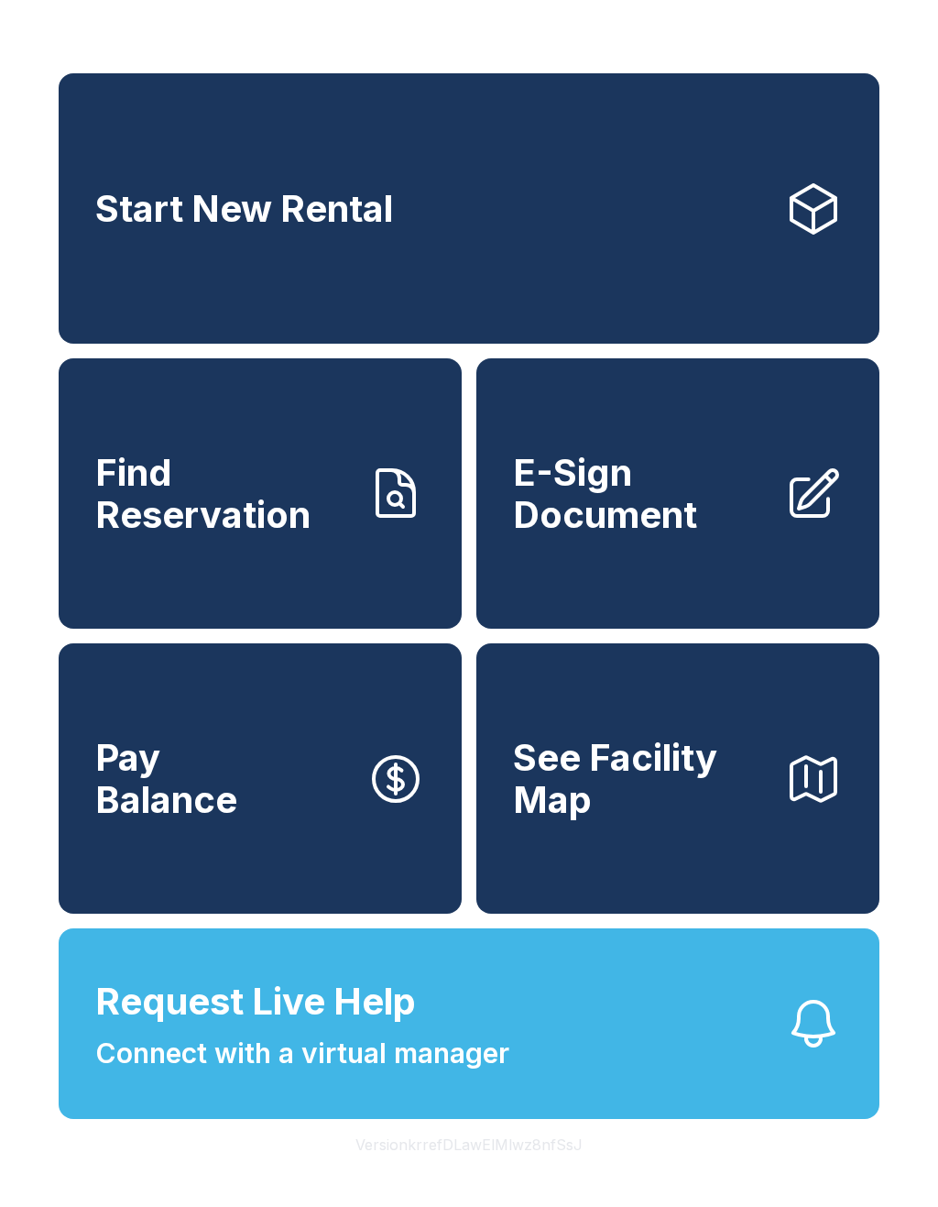
click at [712, 521] on span "E-Sign Document" at bounding box center [641, 493] width 257 height 83
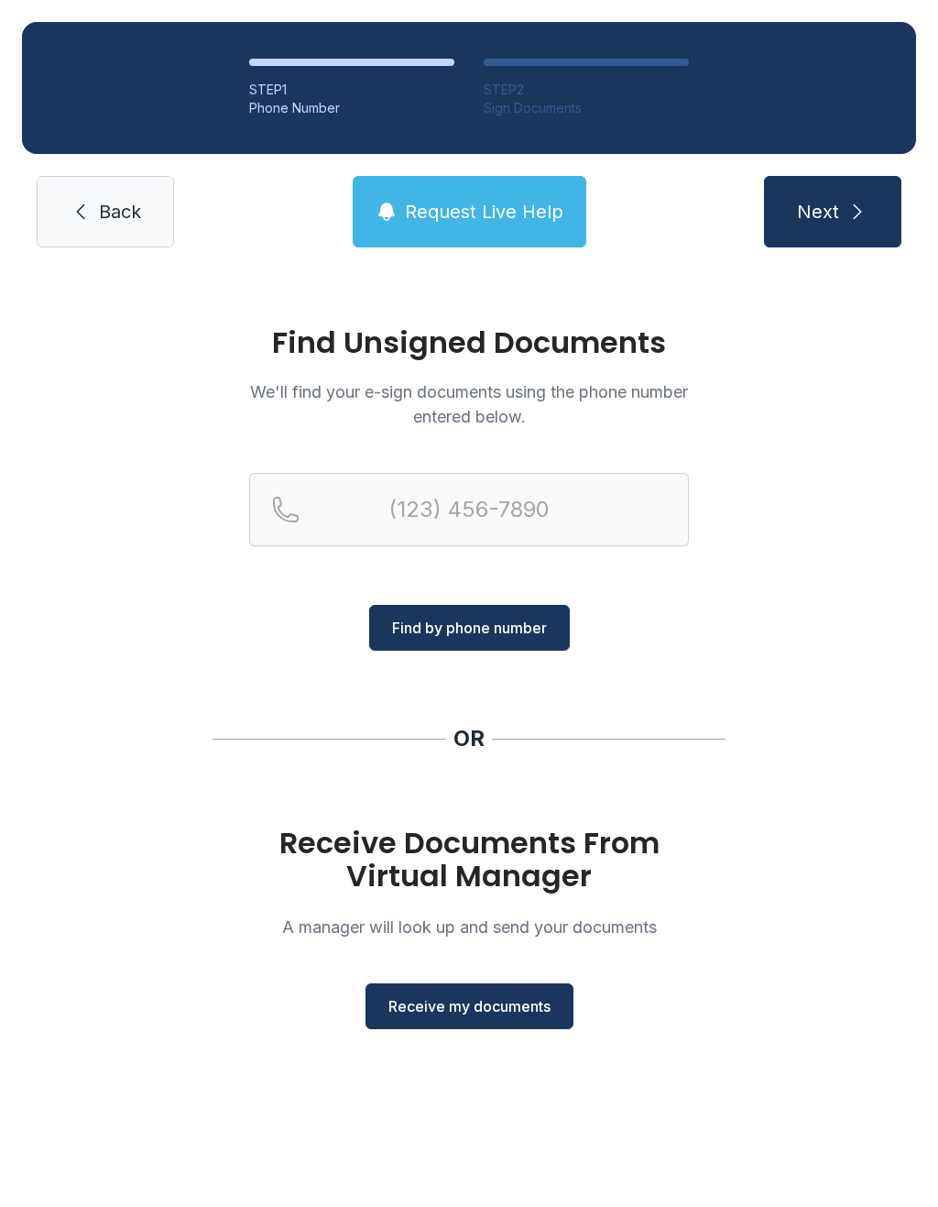
click at [507, 1006] on span "Receive my documents" at bounding box center [470, 1006] width 162 height 22
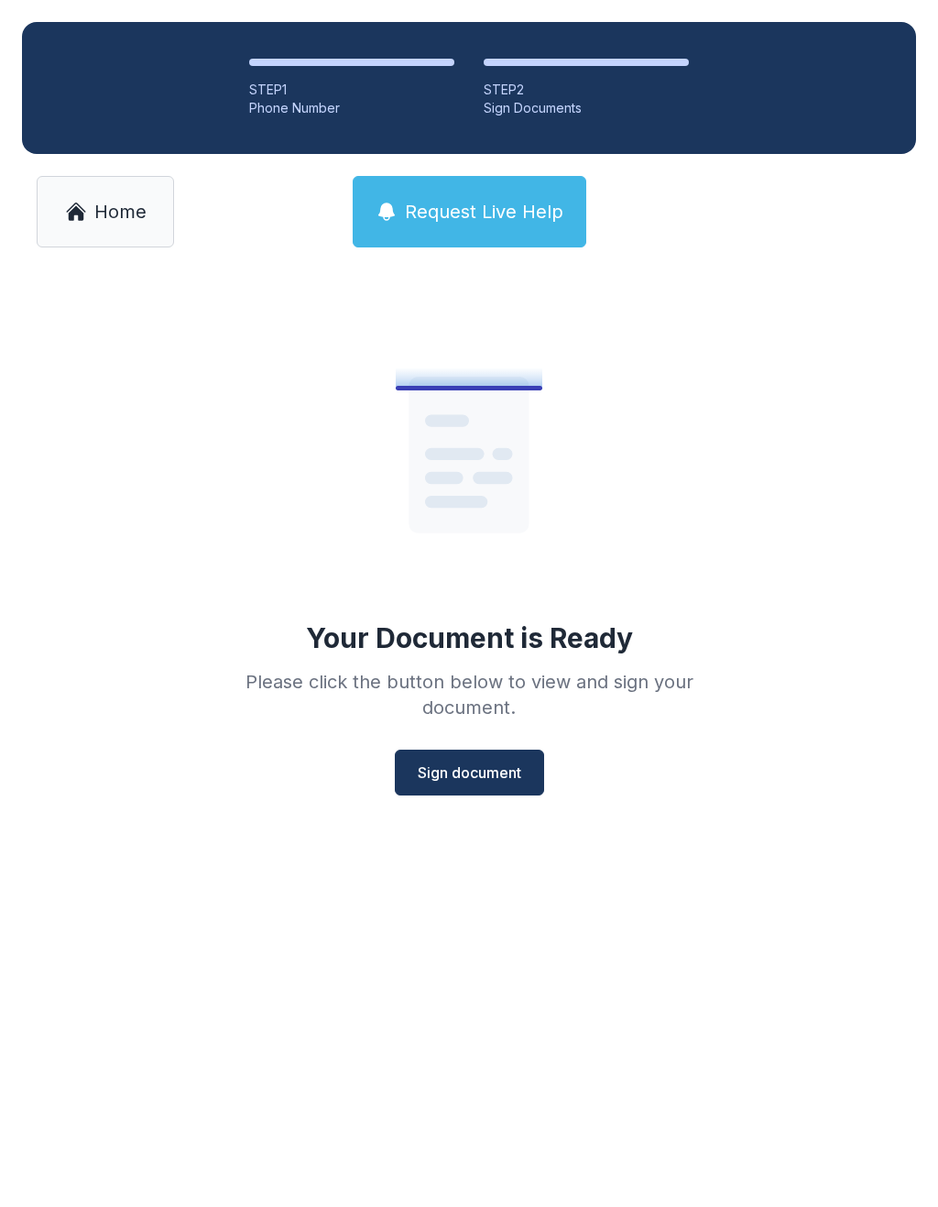
click at [490, 769] on span "Sign document" at bounding box center [470, 773] width 104 height 22
click at [495, 758] on button "Sign document" at bounding box center [469, 773] width 149 height 46
click at [465, 771] on span "Sign document" at bounding box center [470, 773] width 104 height 22
click at [486, 766] on span "Sign document" at bounding box center [470, 773] width 104 height 22
click at [111, 186] on link "Home" at bounding box center [105, 211] width 137 height 71
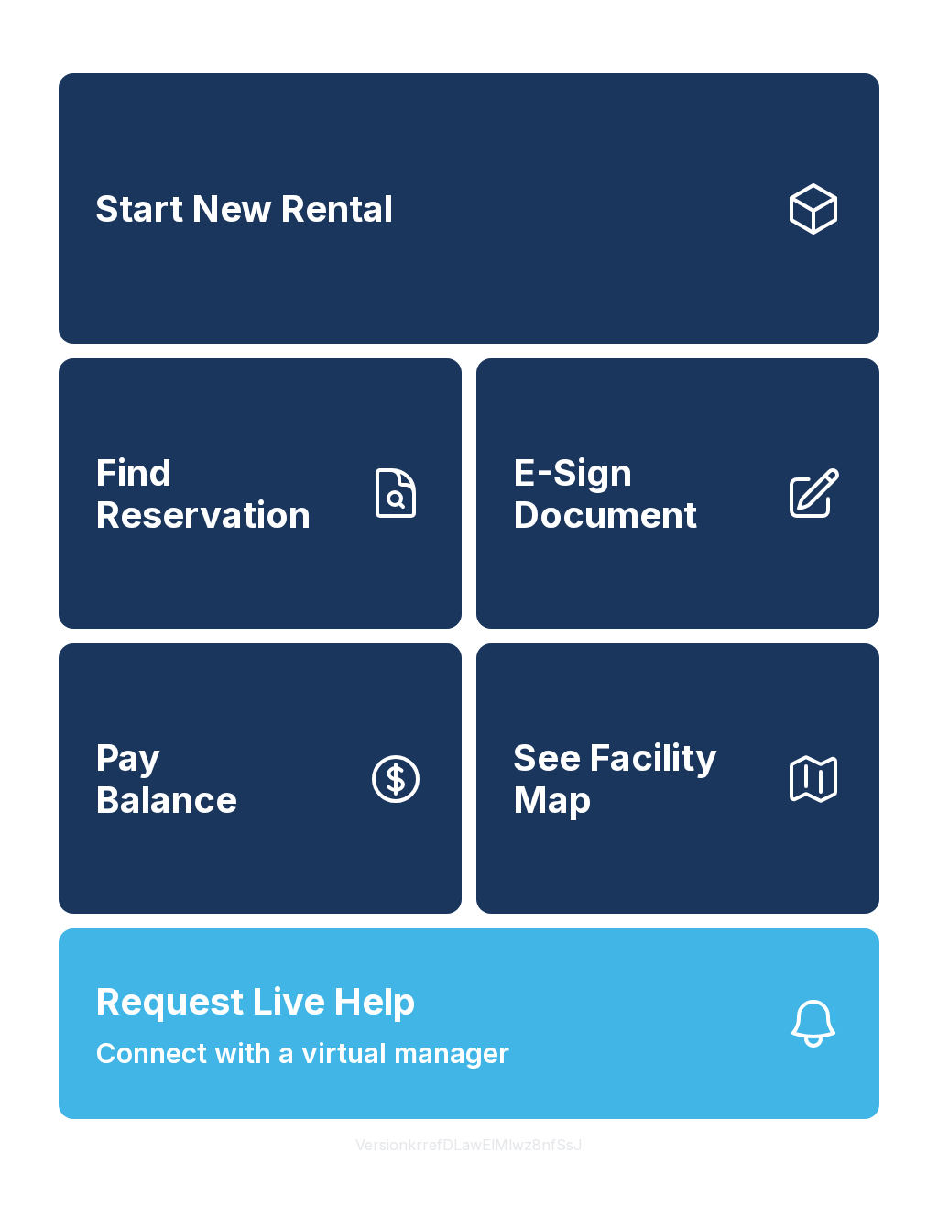
click at [644, 522] on span "E-Sign Document" at bounding box center [641, 493] width 257 height 83
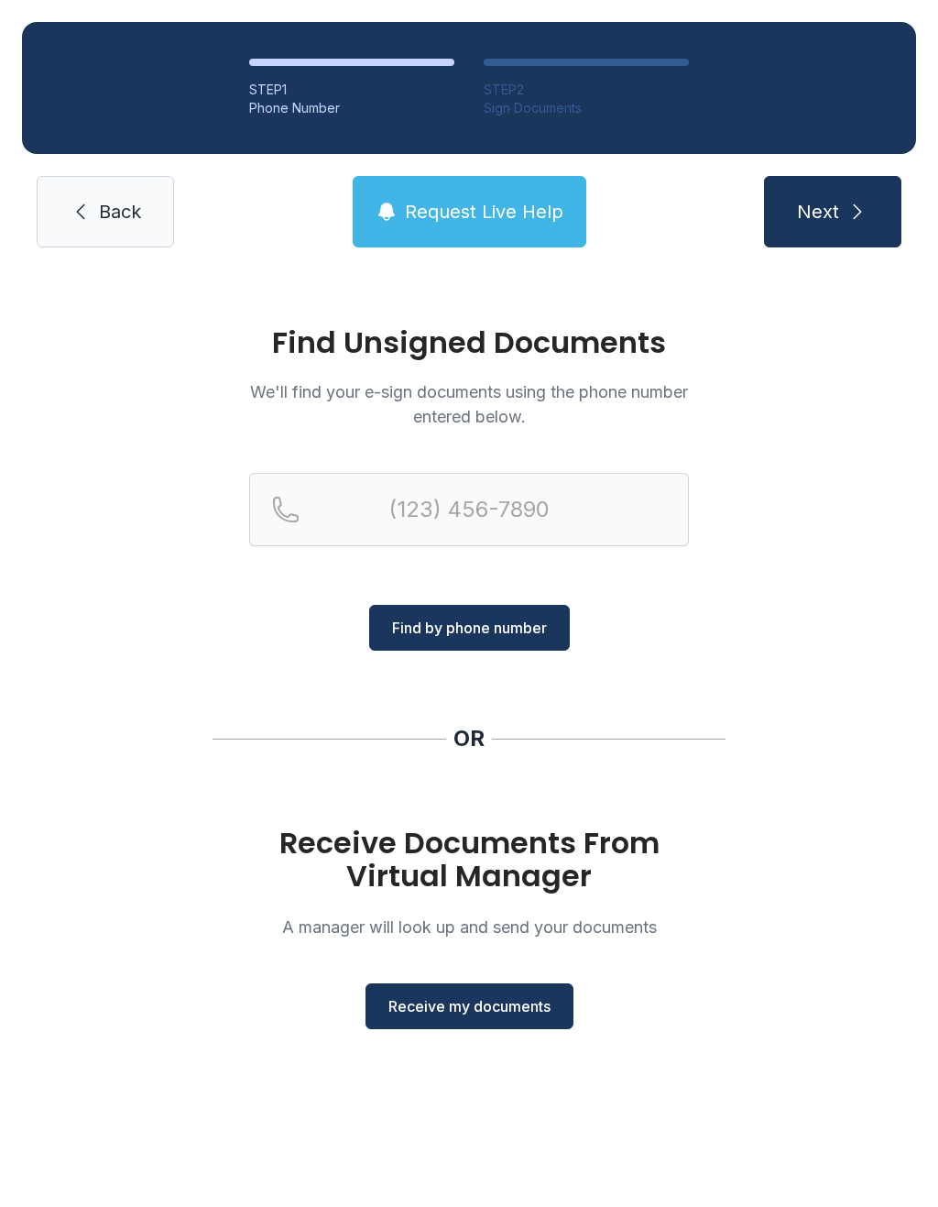
click at [496, 1004] on span "Receive my documents" at bounding box center [470, 1006] width 162 height 22
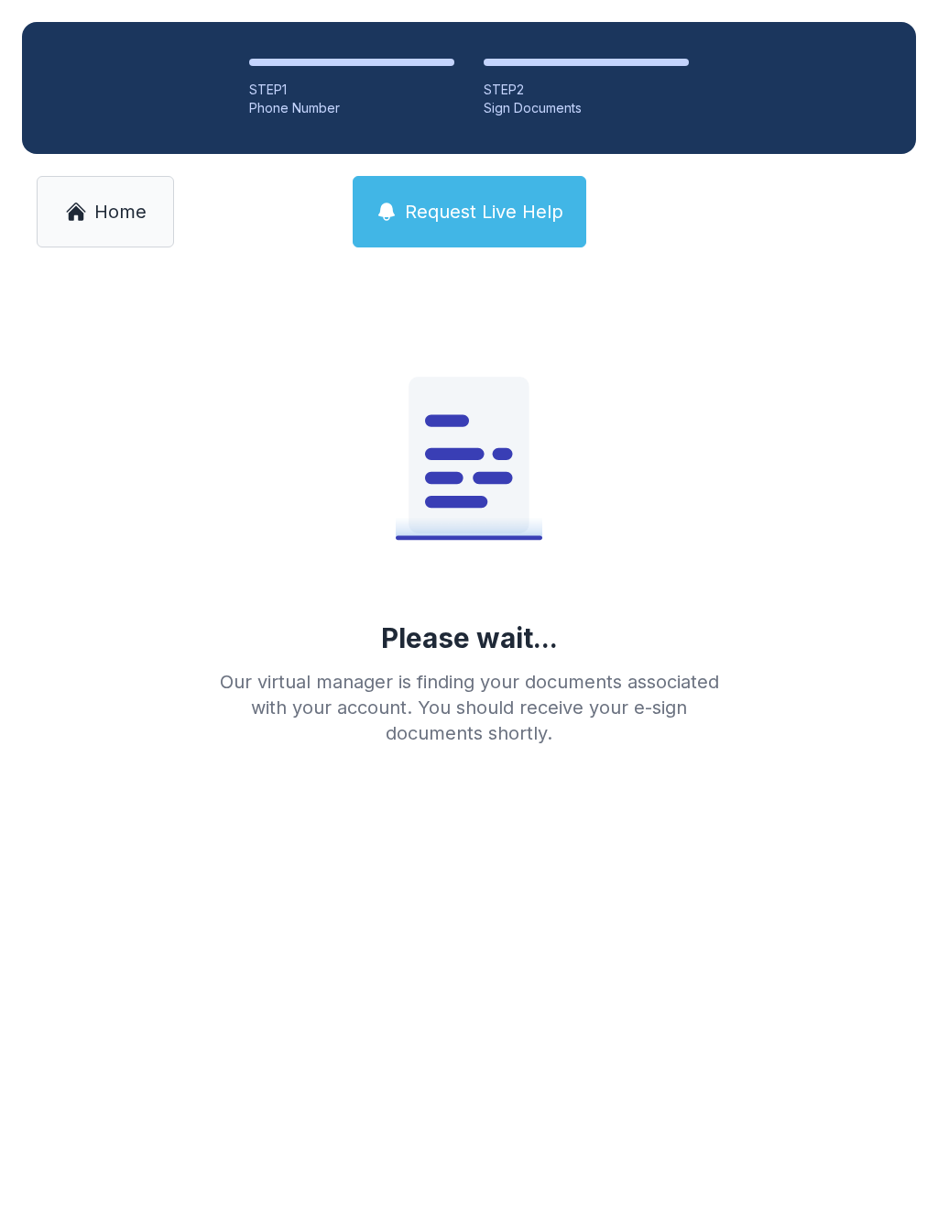
click at [129, 218] on span "Home" at bounding box center [120, 212] width 52 height 26
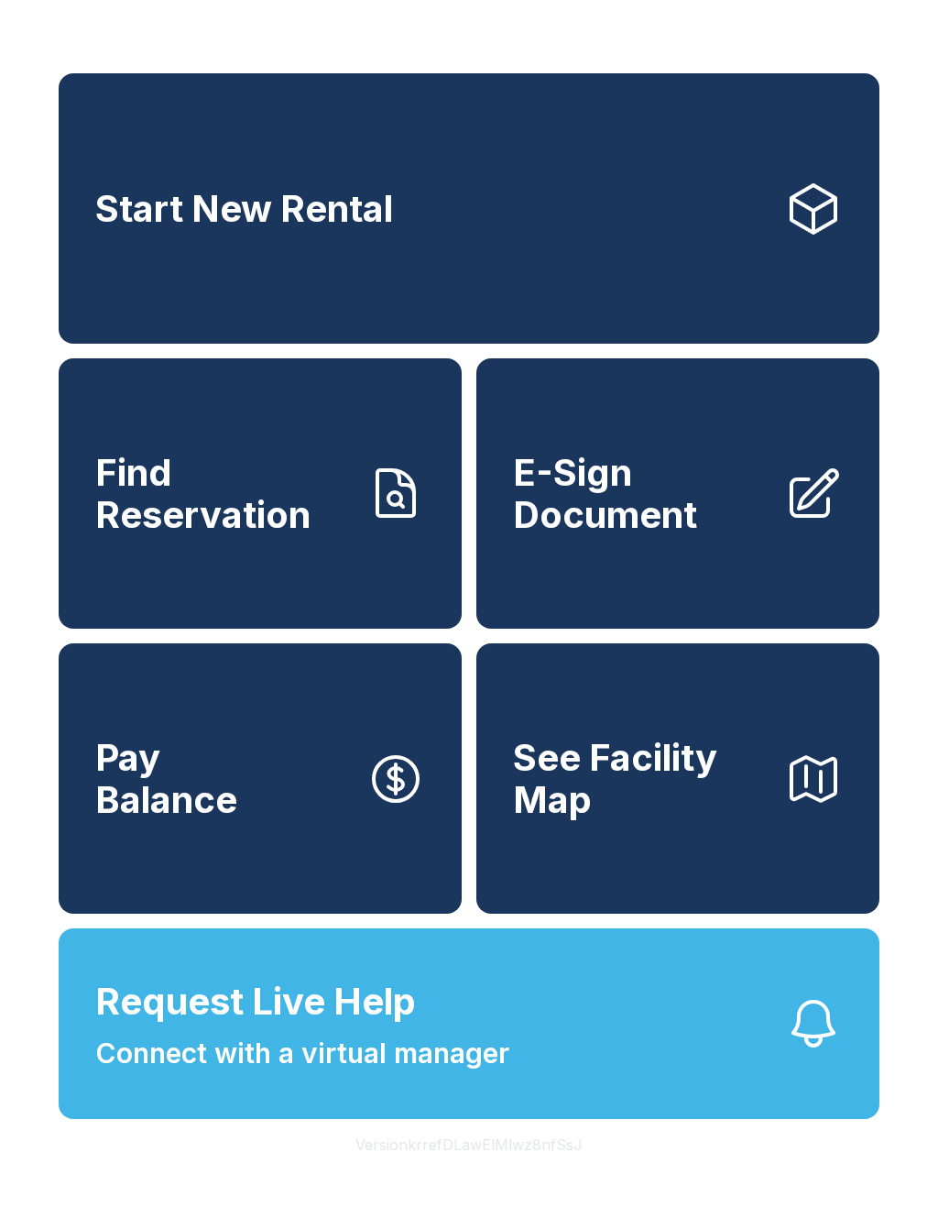
click at [645, 532] on span "E-Sign Document" at bounding box center [641, 493] width 257 height 83
